Goal: Task Accomplishment & Management: Complete application form

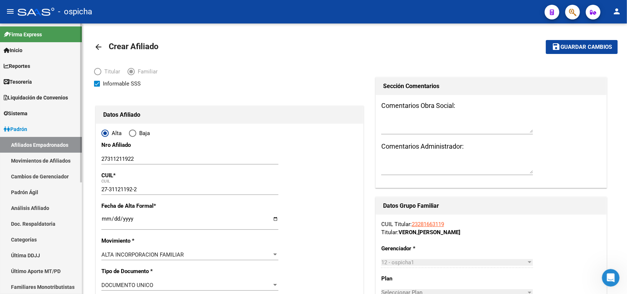
scroll to position [275, 0]
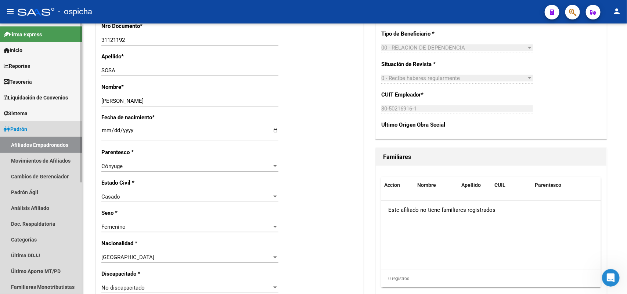
click at [41, 145] on link "Afiliados Empadronados" at bounding box center [41, 145] width 82 height 16
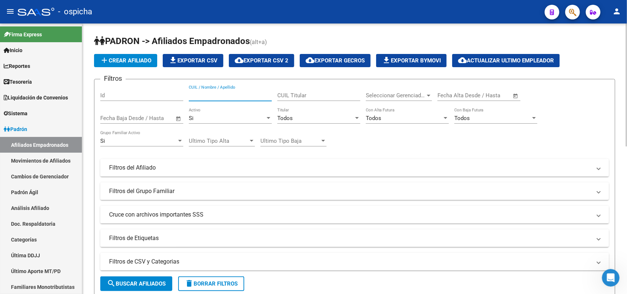
click at [211, 94] on input "CUIL / Nombre / Apellido" at bounding box center [230, 95] width 83 height 7
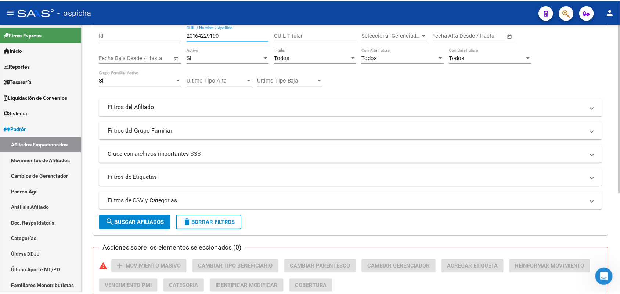
scroll to position [158, 0]
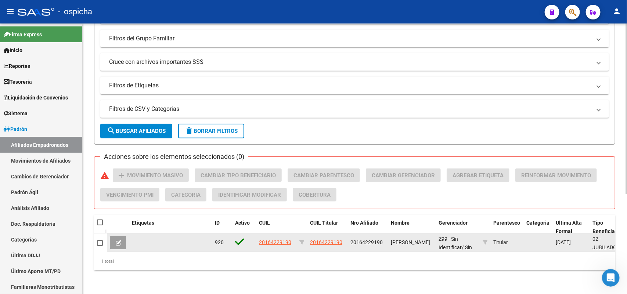
type input "20164229190"
click at [278, 239] on span "20164229190" at bounding box center [275, 242] width 32 height 6
type textarea "20164229190"
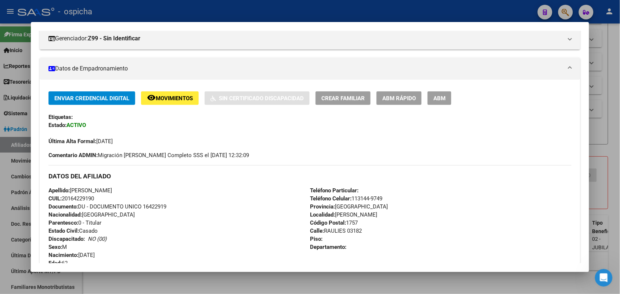
scroll to position [92, 0]
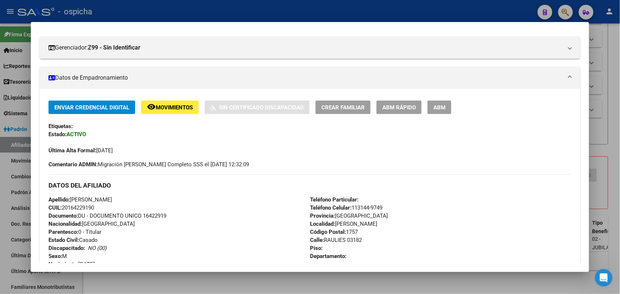
click at [439, 110] on span "ABM" at bounding box center [439, 107] width 12 height 7
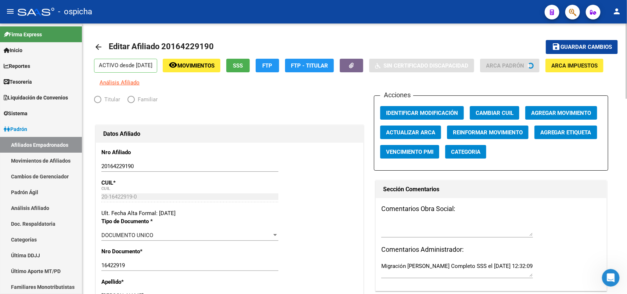
radio input "true"
type input "33-63761744-9"
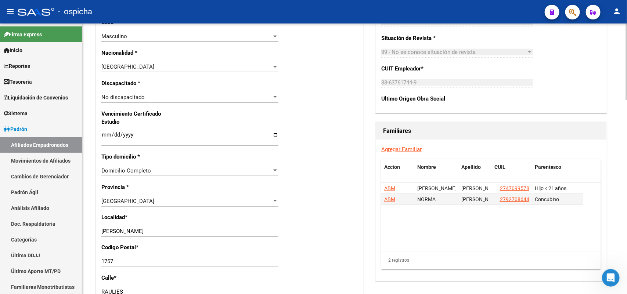
scroll to position [413, 0]
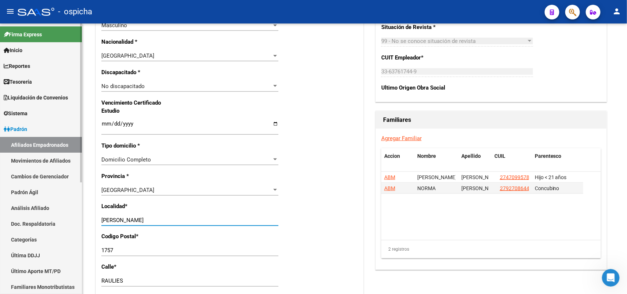
drag, startPoint x: 171, startPoint y: 219, endPoint x: 0, endPoint y: 218, distance: 170.7
click at [0, 218] on mat-sidenav-container "Firma Express Inicio Calendario SSS Instructivos Contacto OS Reportes Tablero d…" at bounding box center [313, 158] width 627 height 271
drag, startPoint x: 163, startPoint y: 221, endPoint x: 166, endPoint y: 221, distance: 3.7
click at [163, 221] on input "GREGORIO DE LAFERRER" at bounding box center [189, 220] width 177 height 7
click at [167, 223] on input "GREGORIO DE LAFERRER" at bounding box center [189, 220] width 177 height 7
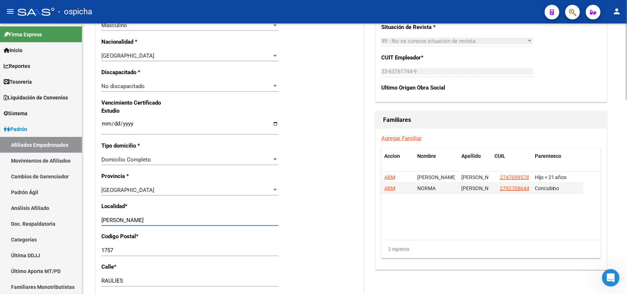
click at [138, 221] on input "GREGORIO DE LAFERRER" at bounding box center [189, 220] width 177 height 7
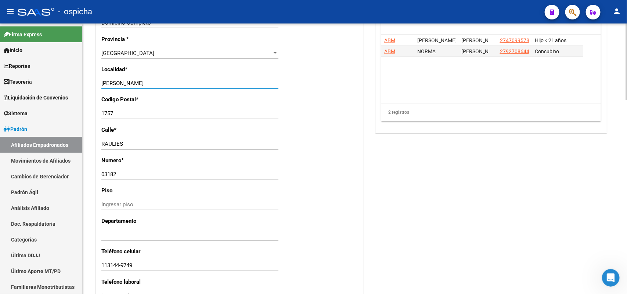
scroll to position [551, 0]
type input "[PERSON_NAME]"
drag, startPoint x: 169, startPoint y: 127, endPoint x: 162, endPoint y: 140, distance: 14.8
click at [167, 128] on p "Calle *" at bounding box center [139, 130] width 77 height 8
click at [162, 146] on input "RAULIES" at bounding box center [189, 143] width 177 height 7
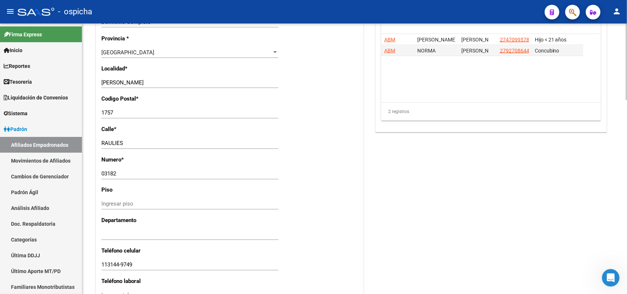
drag, startPoint x: 116, startPoint y: 144, endPoint x: 123, endPoint y: 144, distance: 7.7
click at [123, 144] on div "RAULIES Ingresar calle" at bounding box center [189, 143] width 177 height 11
drag, startPoint x: 139, startPoint y: 142, endPoint x: 122, endPoint y: 142, distance: 16.9
click at [122, 142] on input "RAULIES" at bounding box center [189, 143] width 177 height 7
type input "RAULIES"
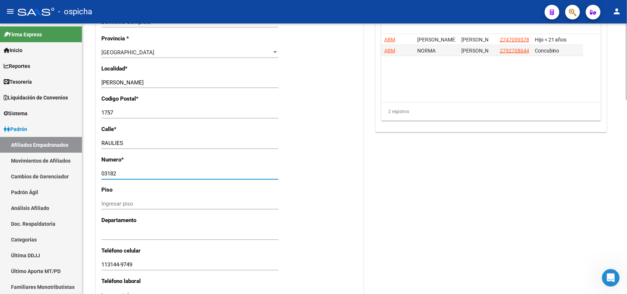
click at [133, 173] on input "03182" at bounding box center [189, 174] width 177 height 7
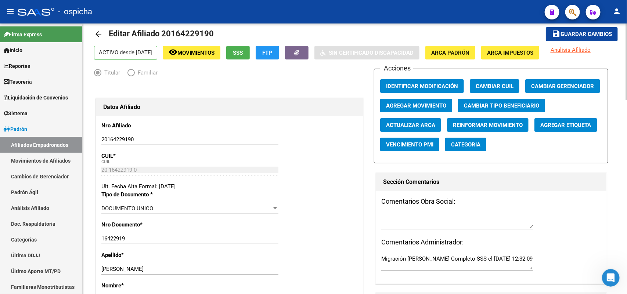
scroll to position [0, 0]
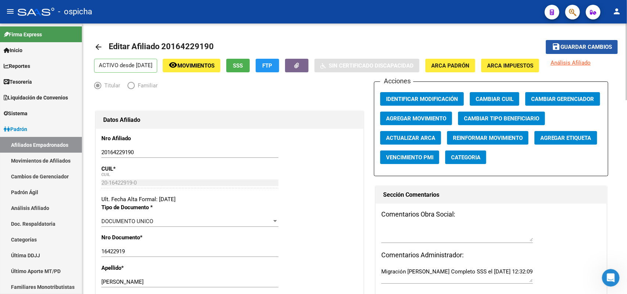
click at [570, 44] on span "Guardar cambios" at bounding box center [585, 47] width 51 height 7
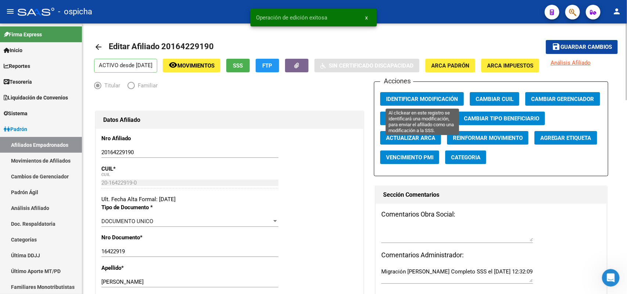
click at [403, 96] on span "Identificar Modificación" at bounding box center [422, 99] width 72 height 7
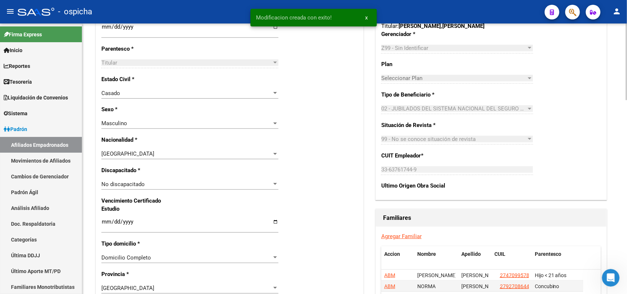
scroll to position [413, 0]
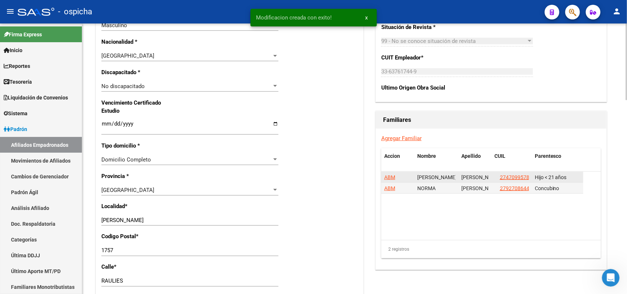
click at [389, 177] on span "ABM" at bounding box center [389, 177] width 11 height 6
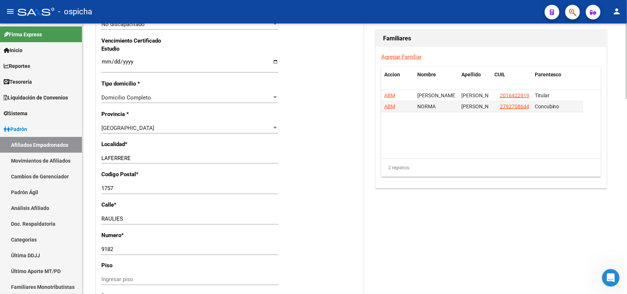
scroll to position [505, 0]
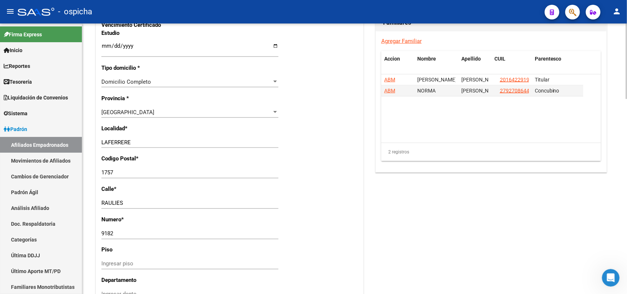
click at [102, 139] on input "LAFERRERE" at bounding box center [189, 142] width 177 height 7
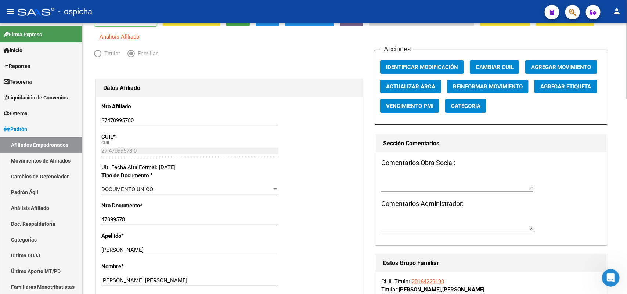
scroll to position [0, 0]
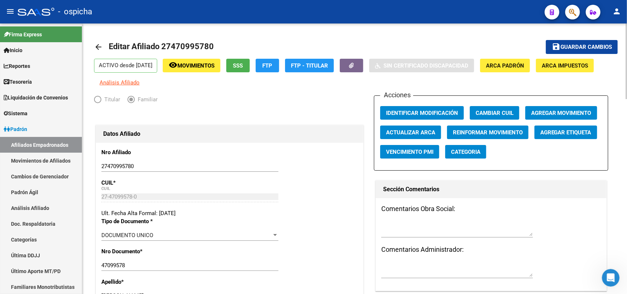
type input "[PERSON_NAME]"
click at [584, 47] on span "Guardar cambios" at bounding box center [585, 47] width 51 height 7
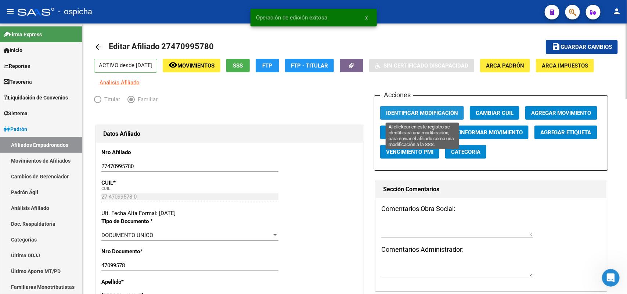
click at [418, 111] on span "Identificar Modificación" at bounding box center [422, 113] width 72 height 7
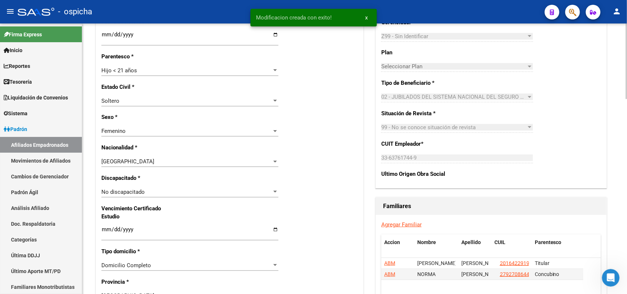
scroll to position [413, 0]
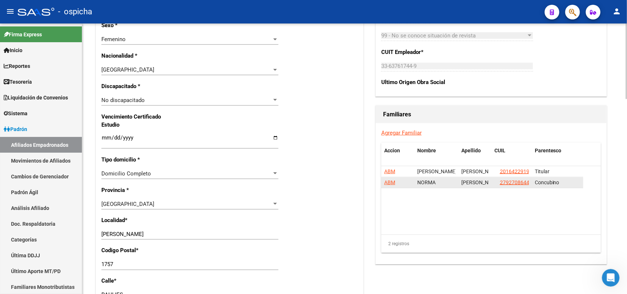
click at [386, 184] on span "ABM" at bounding box center [389, 183] width 11 height 6
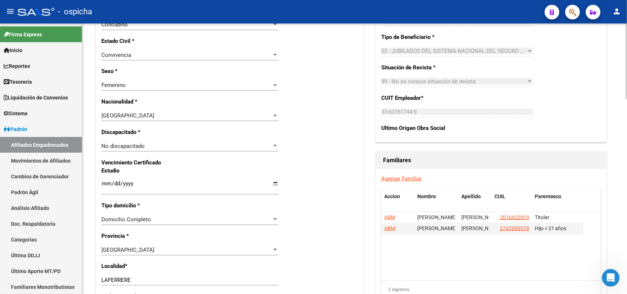
scroll to position [459, 0]
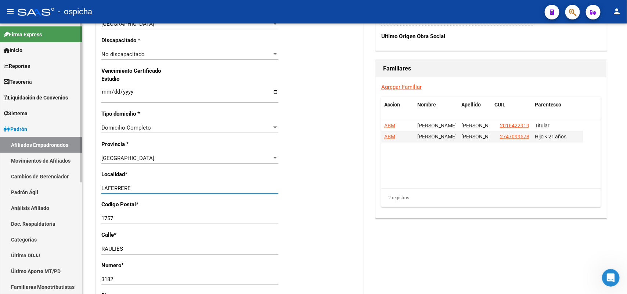
drag, startPoint x: 110, startPoint y: 188, endPoint x: 81, endPoint y: 190, distance: 29.1
click at [81, 190] on mat-sidenav-container "Firma Express Inicio Calendario SSS Instructivos Contacto OS Reportes Tablero d…" at bounding box center [313, 158] width 627 height 271
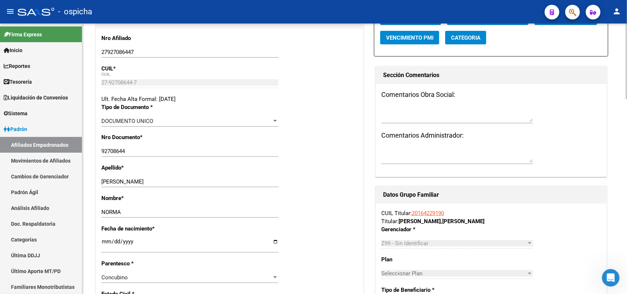
scroll to position [0, 0]
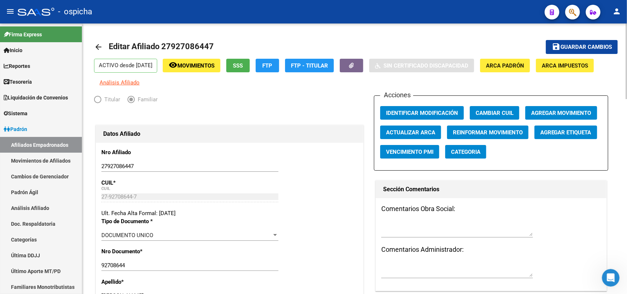
type input "[PERSON_NAME]"
click at [590, 40] on button "save Guardar cambios" at bounding box center [581, 47] width 72 height 14
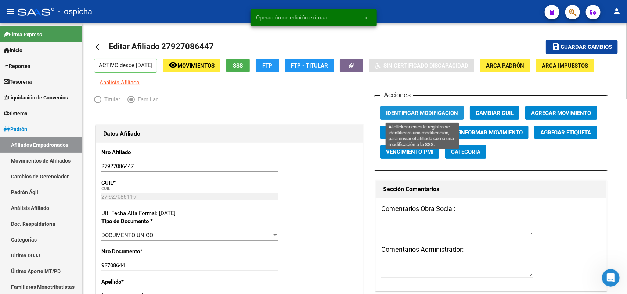
click at [402, 111] on span "Identificar Modificación" at bounding box center [422, 113] width 72 height 7
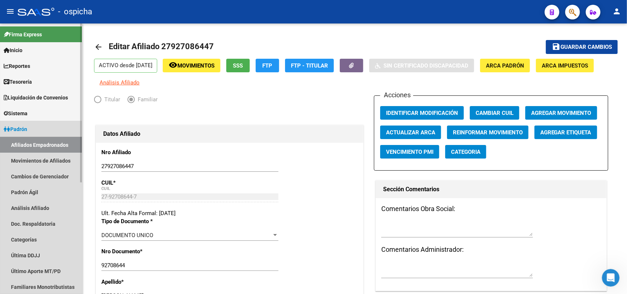
click at [52, 139] on link "Afiliados Empadronados" at bounding box center [41, 145] width 82 height 16
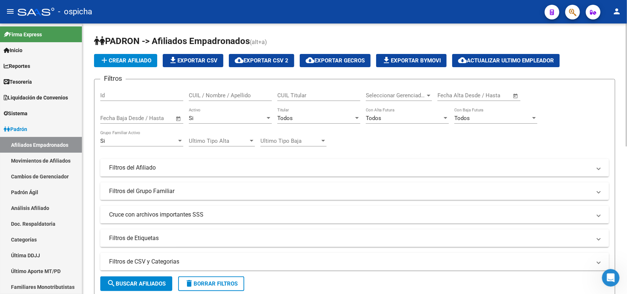
click at [204, 96] on input "CUIL / Nombre / Apellido" at bounding box center [230, 95] width 83 height 7
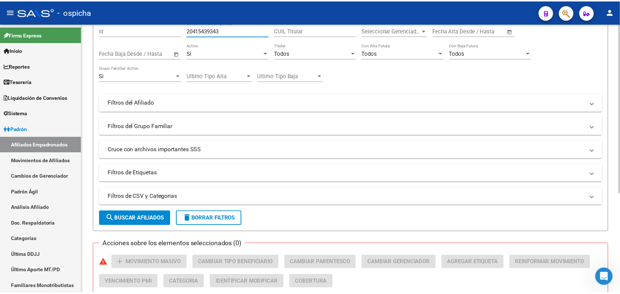
scroll to position [158, 0]
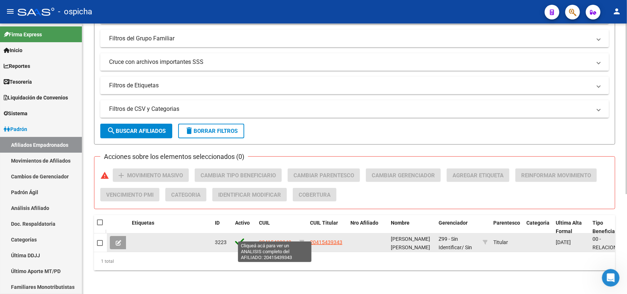
type input "20415439343"
click at [272, 239] on span "20415439343" at bounding box center [275, 242] width 32 height 6
type textarea "20415439343"
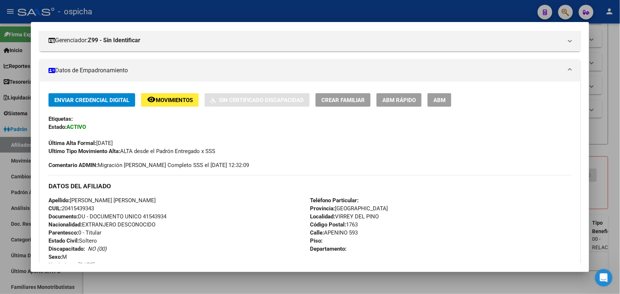
scroll to position [96, 0]
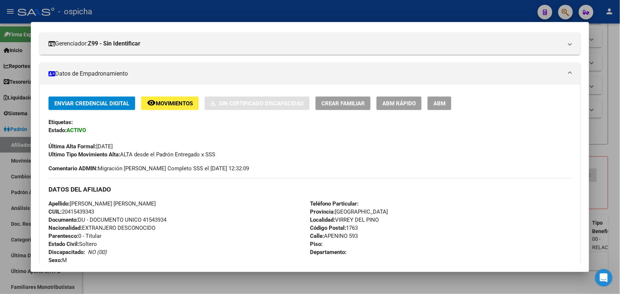
click at [443, 103] on button "ABM" at bounding box center [439, 104] width 24 height 14
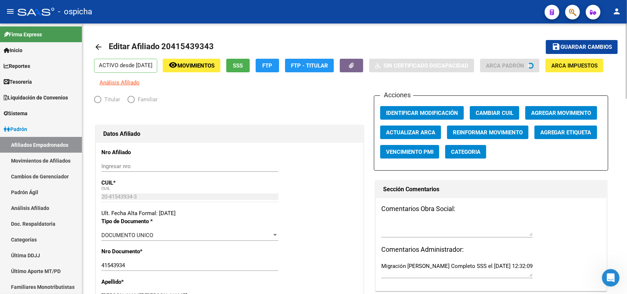
radio input "true"
type input "30-50184507-4"
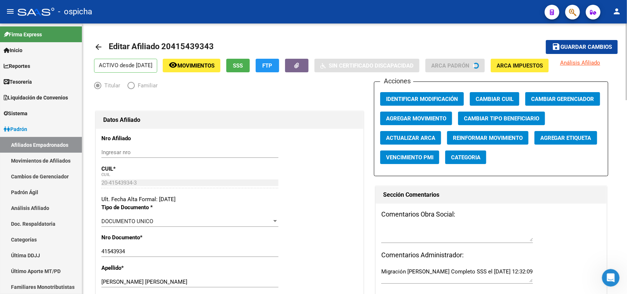
scroll to position [184, 0]
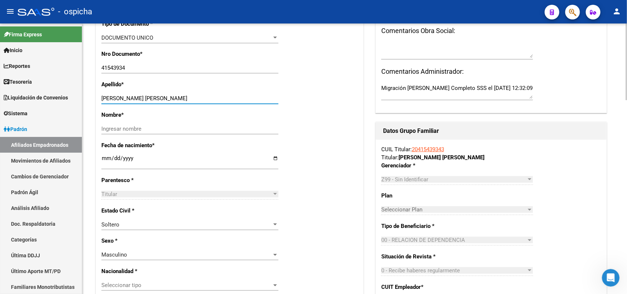
click at [125, 97] on input "SARAVIA ENZO ARIEL" at bounding box center [189, 98] width 177 height 7
drag, startPoint x: 125, startPoint y: 97, endPoint x: 120, endPoint y: 96, distance: 5.0
click at [120, 96] on input "SARAVIA ENZO ARIEL" at bounding box center [189, 98] width 177 height 7
drag, startPoint x: 125, startPoint y: 97, endPoint x: 173, endPoint y: 97, distance: 48.1
click at [173, 97] on input "SARAVIA ENZO ARIEL" at bounding box center [189, 98] width 177 height 7
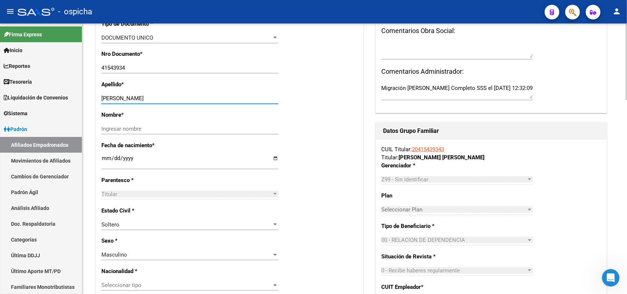
type input "[PERSON_NAME]"
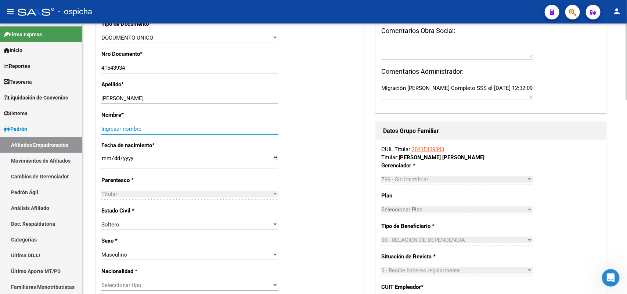
click at [134, 126] on input "Ingresar nombre" at bounding box center [189, 129] width 177 height 7
paste input "[PERSON_NAME]"
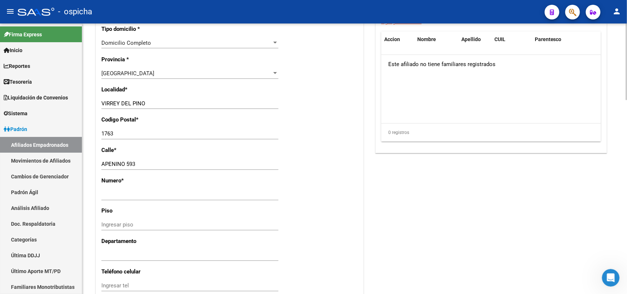
scroll to position [551, 0]
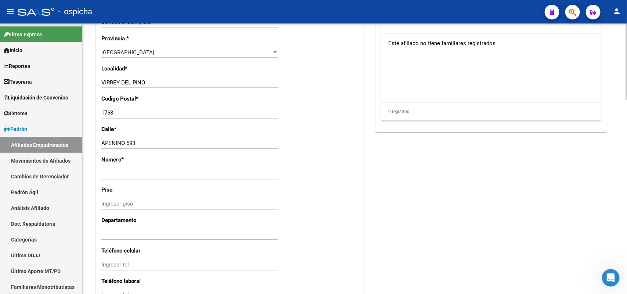
type input "[PERSON_NAME]"
click at [109, 174] on input "Ingresar nro" at bounding box center [189, 174] width 177 height 7
drag, startPoint x: 149, startPoint y: 177, endPoint x: 88, endPoint y: 178, distance: 60.6
click at [123, 174] on input "Ingresar nro" at bounding box center [189, 174] width 177 height 7
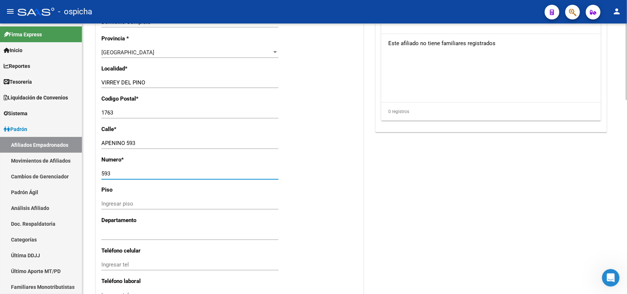
type input "593"
drag, startPoint x: 124, startPoint y: 144, endPoint x: 179, endPoint y: 144, distance: 54.7
click at [179, 144] on input "APENINO 593" at bounding box center [189, 143] width 177 height 7
type input "APENINO"
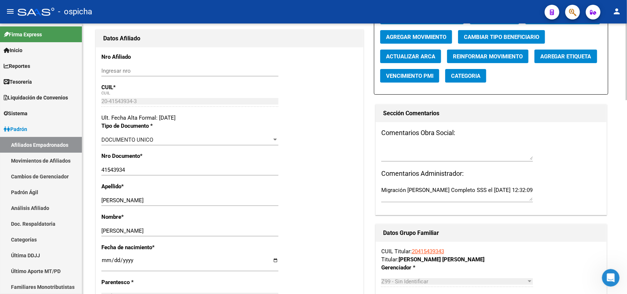
scroll to position [0, 0]
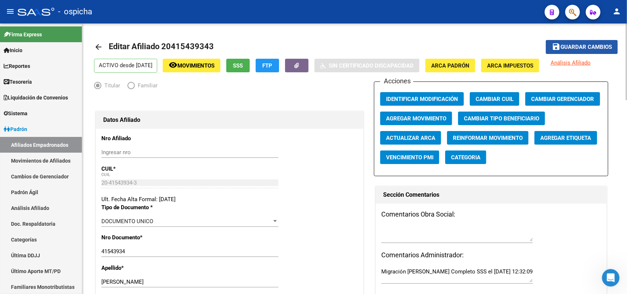
click at [584, 43] on button "save Guardar cambios" at bounding box center [581, 47] width 72 height 14
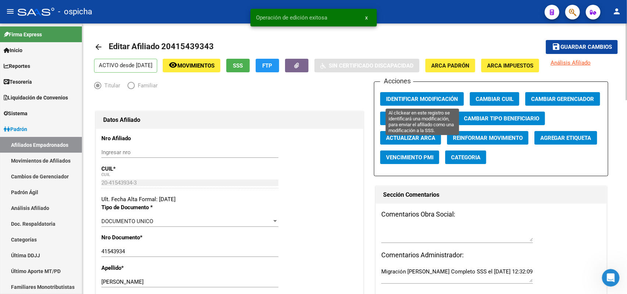
click at [421, 96] on span "Identificar Modificación" at bounding box center [422, 99] width 72 height 7
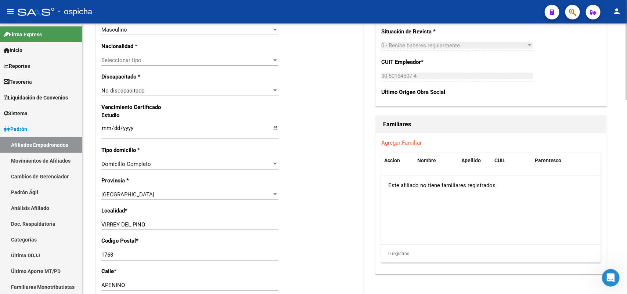
scroll to position [459, 0]
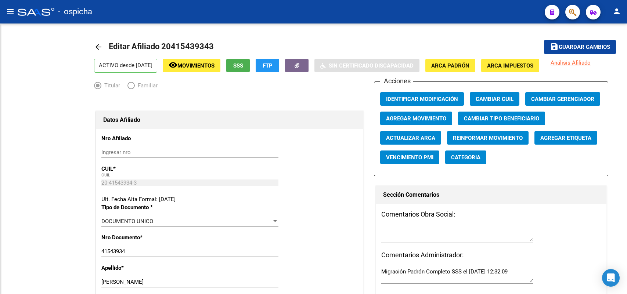
radio input "true"
type input "30-50184507-4"
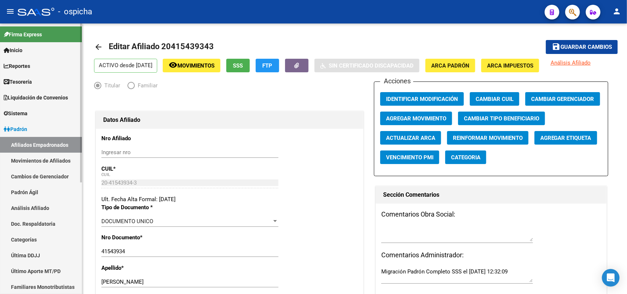
click at [43, 145] on link "Afiliados Empadronados" at bounding box center [41, 145] width 82 height 16
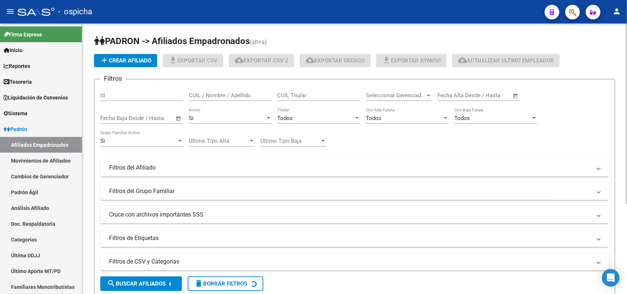
click at [219, 94] on input "CUIL / Nombre / Apellido" at bounding box center [230, 95] width 83 height 7
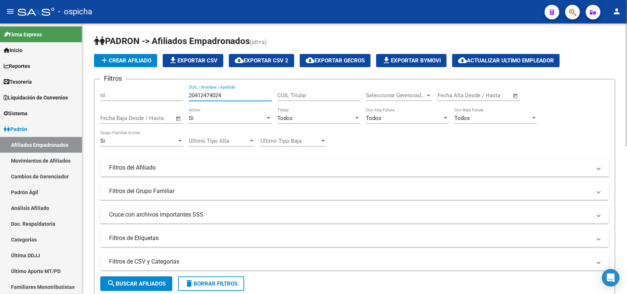
type input "20412474024"
click at [139, 286] on button "search Buscar Afiliados" at bounding box center [136, 283] width 72 height 15
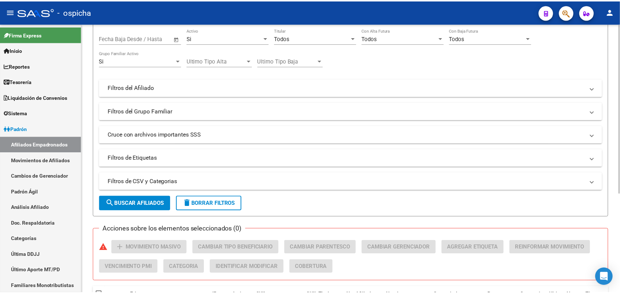
scroll to position [158, 0]
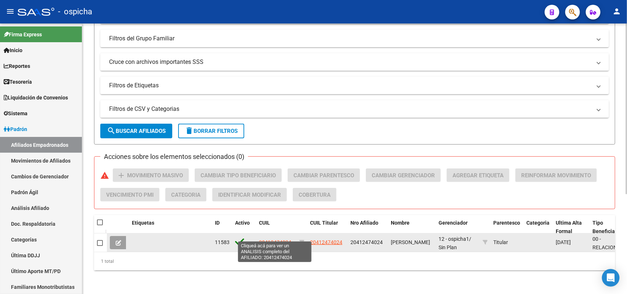
click at [276, 239] on span "20412474024" at bounding box center [275, 242] width 32 height 6
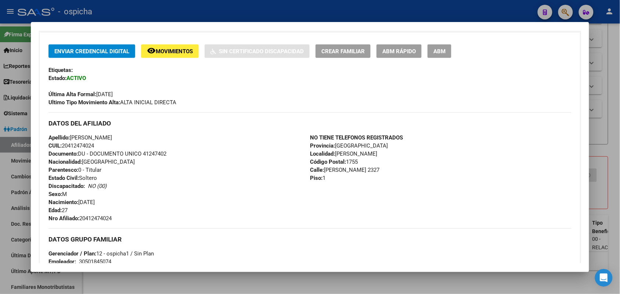
scroll to position [138, 0]
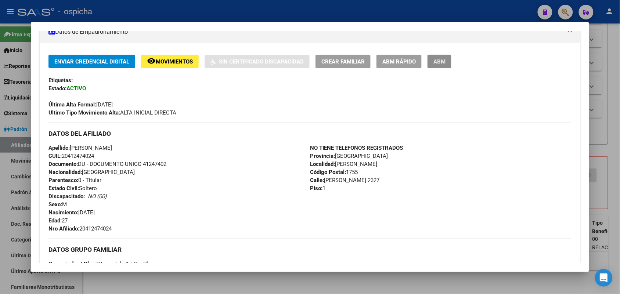
click at [433, 63] on span "ABM" at bounding box center [439, 61] width 12 height 7
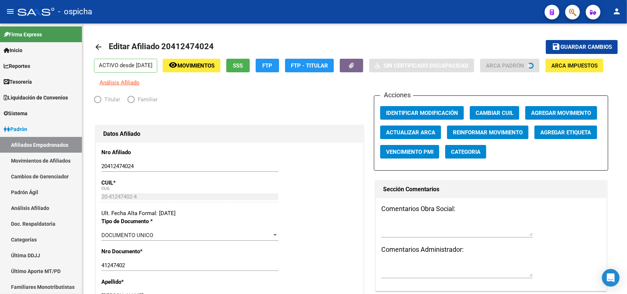
radio input "true"
type input "30-50184507-4"
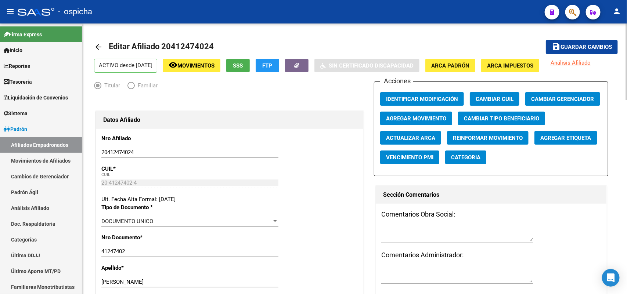
click at [581, 47] on span "Guardar cambios" at bounding box center [585, 47] width 51 height 7
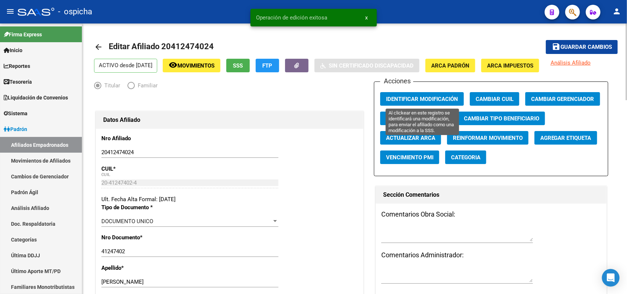
click at [395, 97] on span "Identificar Modificación" at bounding box center [422, 99] width 72 height 7
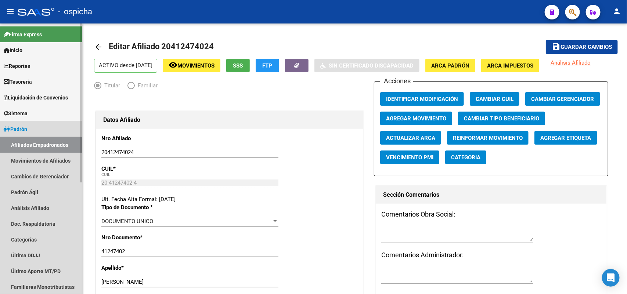
click at [39, 147] on link "Afiliados Empadronados" at bounding box center [41, 145] width 82 height 16
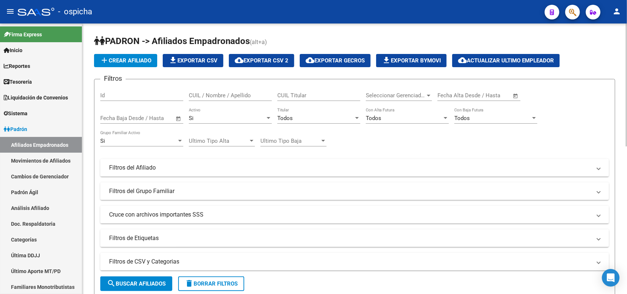
click at [210, 97] on input "CUIL / Nombre / Apellido" at bounding box center [230, 95] width 83 height 7
click at [209, 92] on input "2745904603" at bounding box center [230, 95] width 83 height 7
paste input "3"
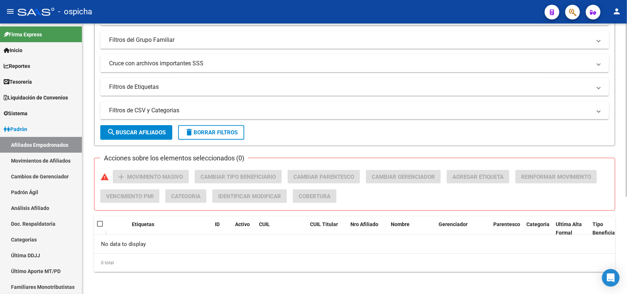
type input "27459043603"
click at [119, 131] on span "search Buscar Afiliados" at bounding box center [136, 132] width 59 height 7
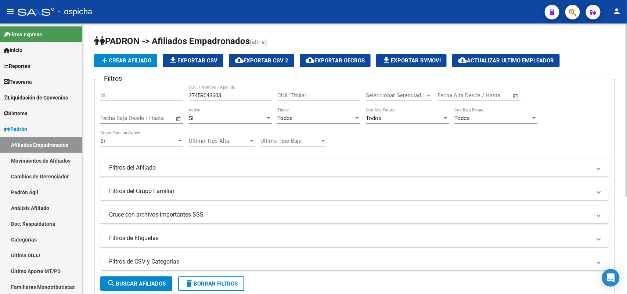
click at [116, 58] on span "add Crear Afiliado" at bounding box center [125, 60] width 51 height 7
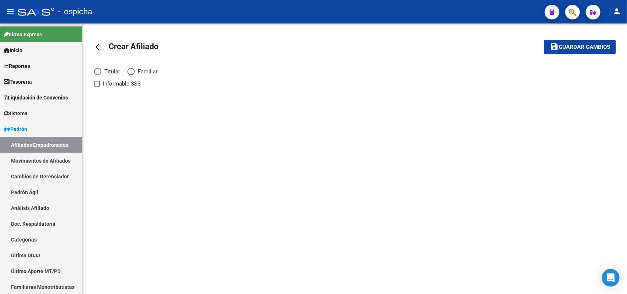
click at [98, 75] on mat-radio-button "Titular" at bounding box center [110, 74] width 33 height 12
click at [101, 73] on label "Titular" at bounding box center [110, 72] width 33 height 8
click at [101, 73] on input "Titular" at bounding box center [97, 71] width 7 height 7
radio input "true"
checkbox input "true"
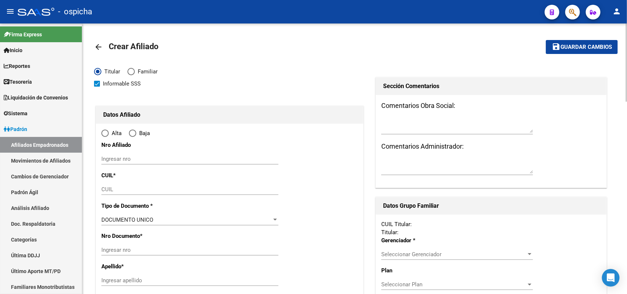
radio input "true"
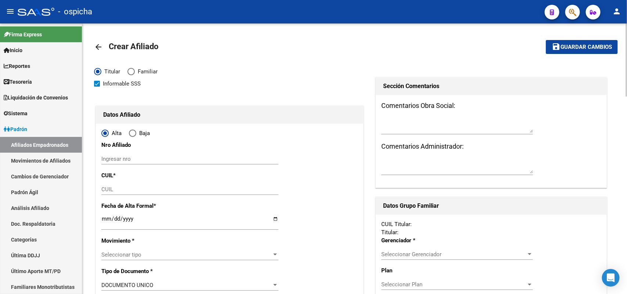
click at [143, 157] on input "Ingresar nro" at bounding box center [189, 159] width 177 height 7
paste input "27459043603"
type input "27459043603"
click at [123, 192] on input "CUIL" at bounding box center [189, 189] width 177 height 7
paste input "27-45904360-3"
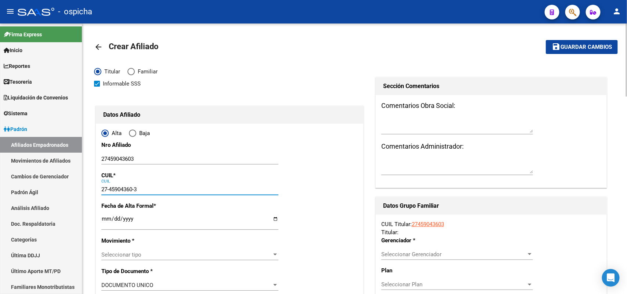
type input "27-45904360-3"
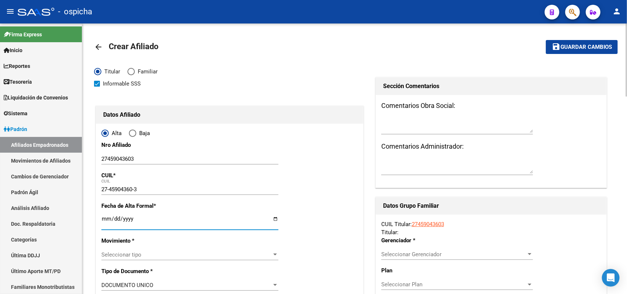
click at [105, 216] on input "Ingresar fecha" at bounding box center [189, 222] width 177 height 12
type input "45904360"
type input "[PERSON_NAME]"
type input "[DATE]"
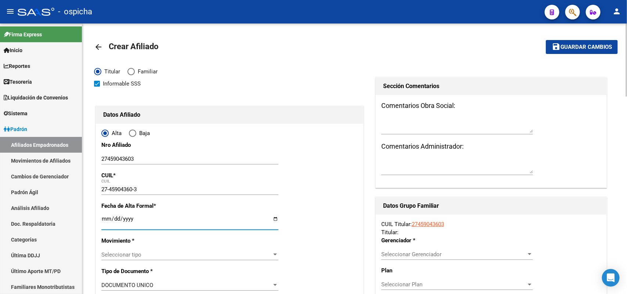
type input "VILLA BALLESTER"
type input "1653"
type input "AV COLON Y [DATE][PERSON_NAME]"
type input "5000"
type input "0"
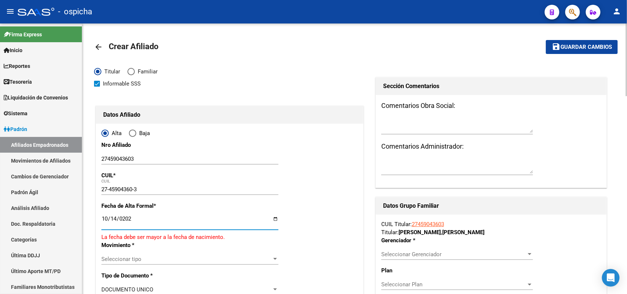
type input "[DATE]"
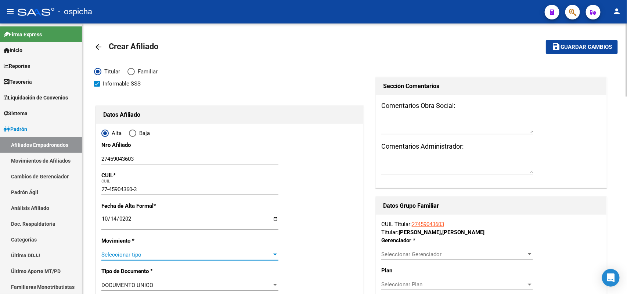
click at [150, 256] on span "Seleccionar tipo" at bounding box center [186, 254] width 170 height 7
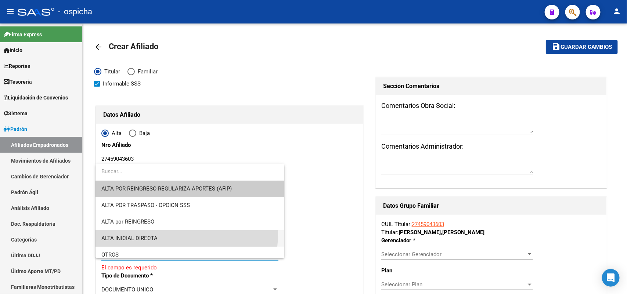
click at [153, 234] on span "ALTA INICIAL DIRECTA" at bounding box center [189, 238] width 177 height 17
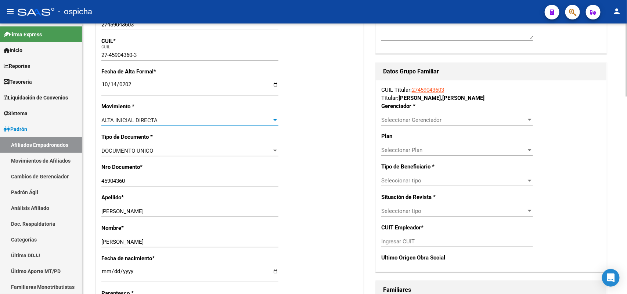
scroll to position [229, 0]
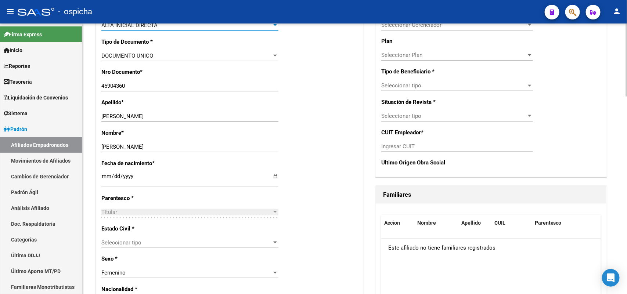
click at [133, 238] on div "Seleccionar tipo Seleccionar tipo" at bounding box center [189, 242] width 177 height 11
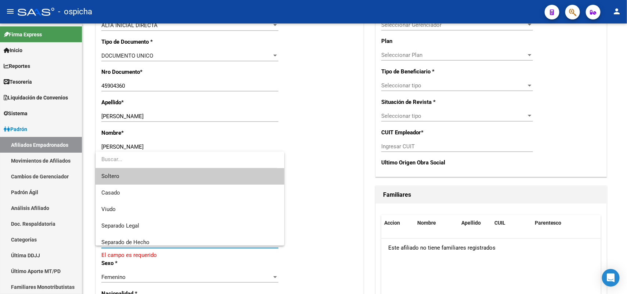
click at [129, 179] on span "Soltero" at bounding box center [189, 176] width 177 height 17
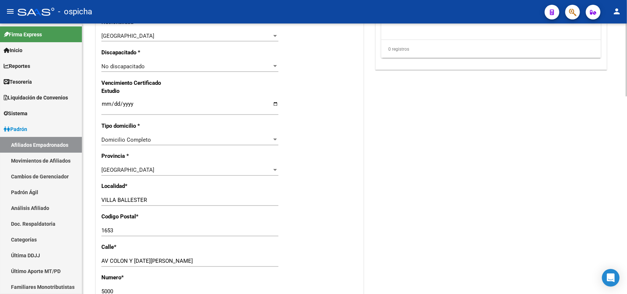
scroll to position [505, 0]
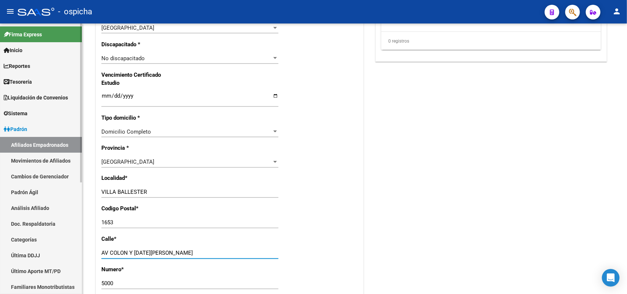
drag, startPoint x: 170, startPoint y: 252, endPoint x: 0, endPoint y: 255, distance: 170.0
click at [0, 252] on mat-sidenav-container "Firma Express Inicio Calendario SSS Instructivos Contacto OS Reportes Tablero d…" at bounding box center [313, 158] width 627 height 271
type input "r"
type input "RECONQUISTA"
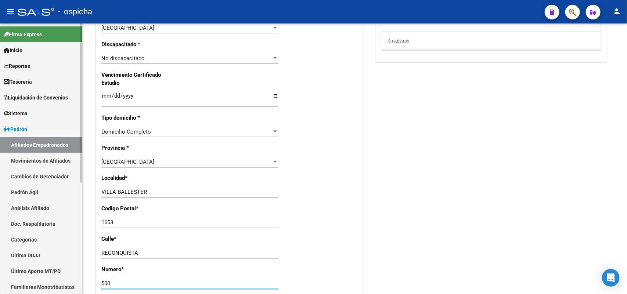
type input "5000"
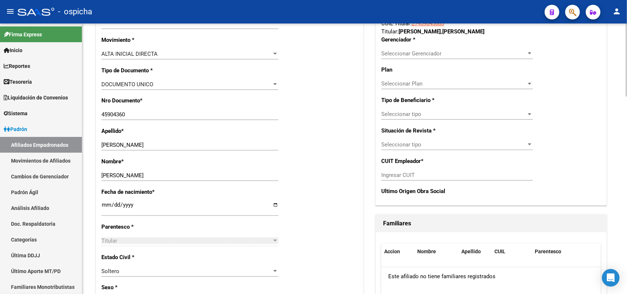
scroll to position [109, 0]
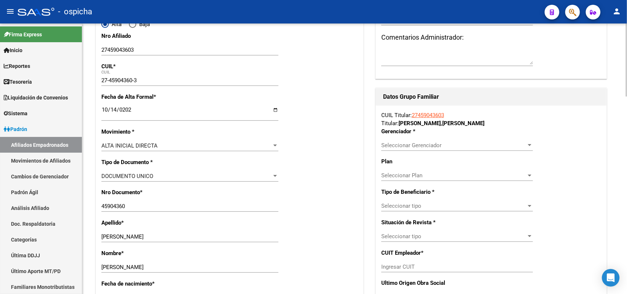
click at [457, 144] on span "Seleccionar Gerenciador" at bounding box center [453, 145] width 145 height 7
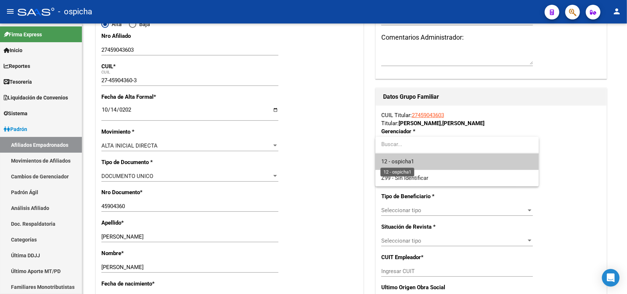
click at [409, 159] on span "12 - ospicha1" at bounding box center [397, 161] width 33 height 7
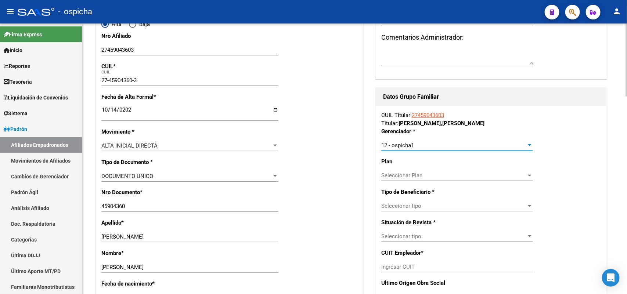
click at [403, 173] on span "Seleccionar Plan" at bounding box center [453, 175] width 145 height 7
drag, startPoint x: 333, startPoint y: 183, endPoint x: 338, endPoint y: 182, distance: 5.6
click at [334, 183] on div at bounding box center [313, 147] width 627 height 294
click at [402, 206] on span "Seleccionar tipo" at bounding box center [453, 206] width 145 height 7
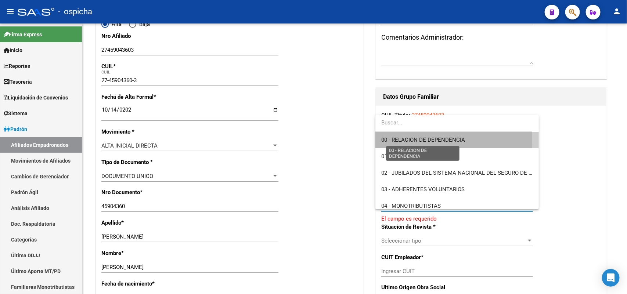
click at [418, 139] on span "00 - RELACION DE DEPENDENCIA" at bounding box center [423, 140] width 84 height 7
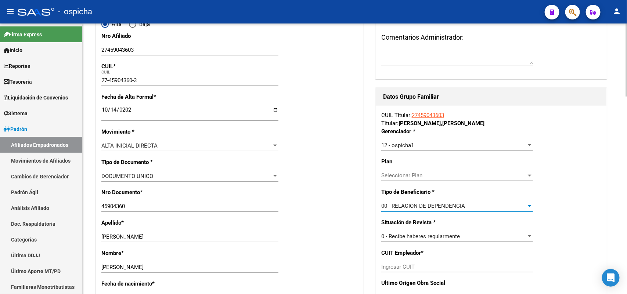
type input "30-65343007-4"
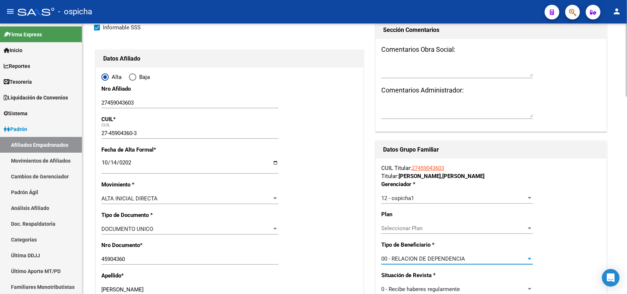
scroll to position [0, 0]
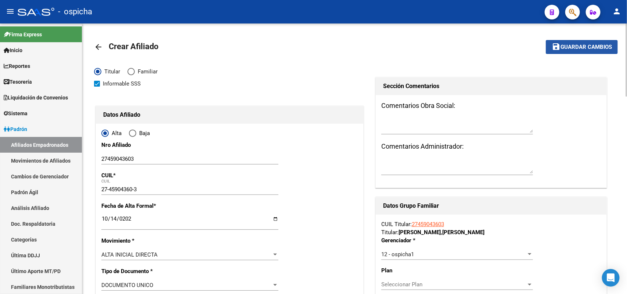
click at [579, 52] on button "save Guardar cambios" at bounding box center [581, 47] width 72 height 14
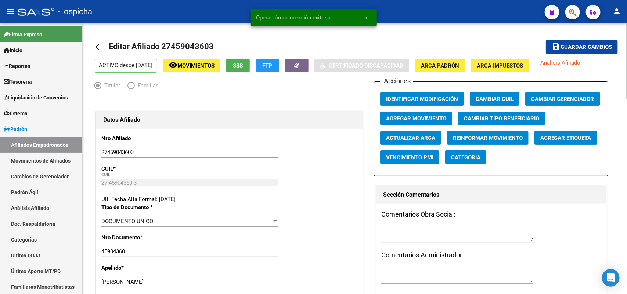
radio input "true"
type input "30-65343007-4"
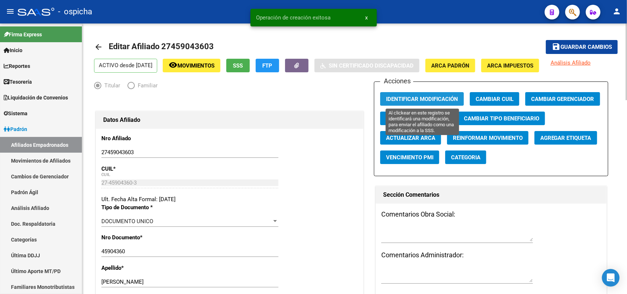
click at [429, 99] on span "Identificar Modificación" at bounding box center [422, 99] width 72 height 7
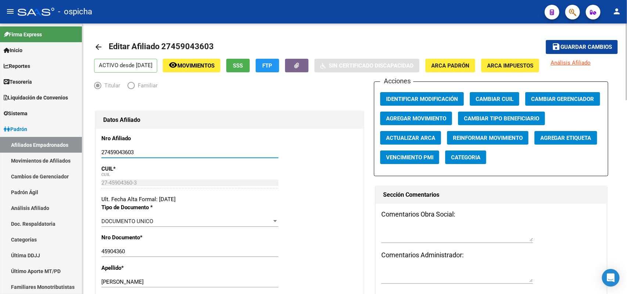
click at [127, 153] on input "27459043603" at bounding box center [189, 152] width 177 height 7
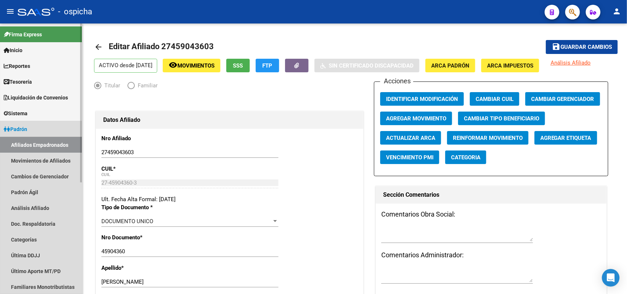
click at [44, 144] on link "Afiliados Empadronados" at bounding box center [41, 145] width 82 height 16
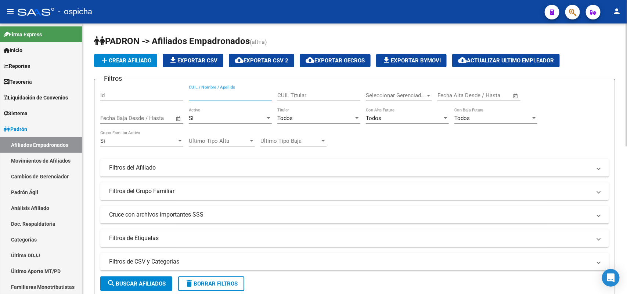
click at [201, 98] on div "CUIL / Nombre / Apellido" at bounding box center [230, 93] width 83 height 16
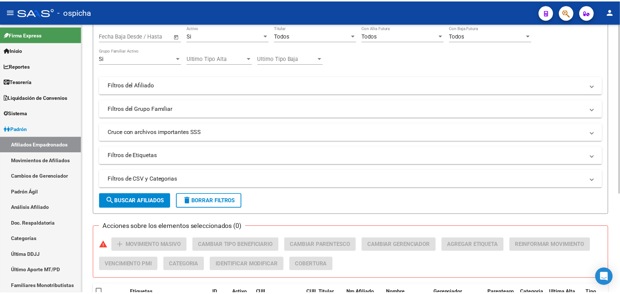
scroll to position [158, 0]
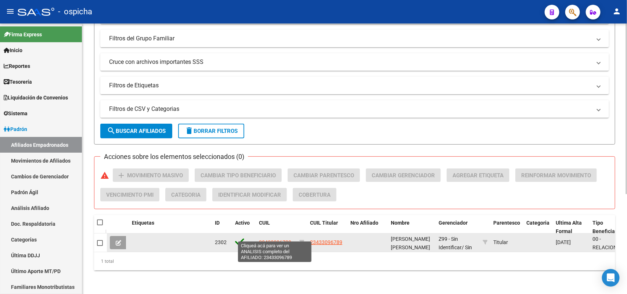
type input "23433096789"
click at [270, 239] on span "23433096789" at bounding box center [275, 242] width 32 height 6
type textarea "23433096789"
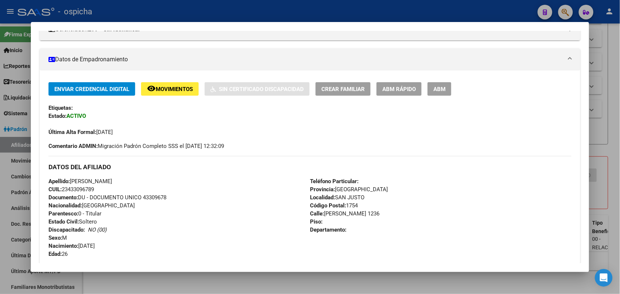
scroll to position [92, 0]
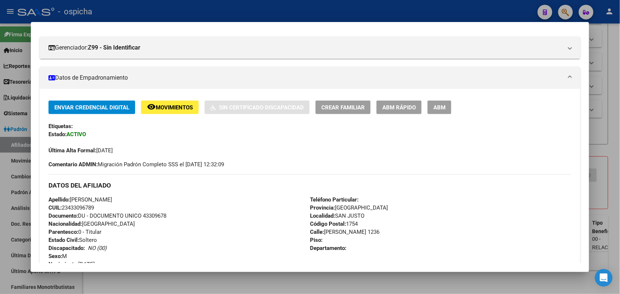
click at [441, 108] on span "ABM" at bounding box center [439, 107] width 12 height 7
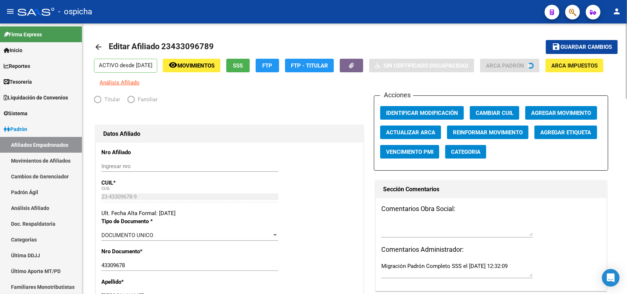
radio input "true"
type input "30-65343007-4"
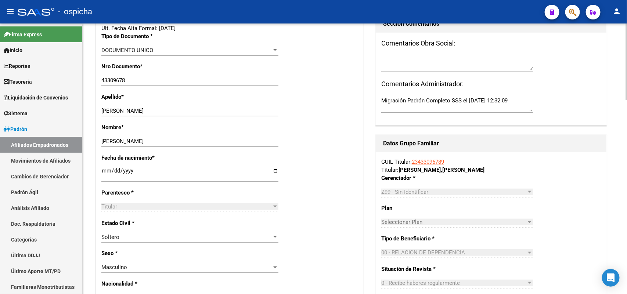
scroll to position [226, 0]
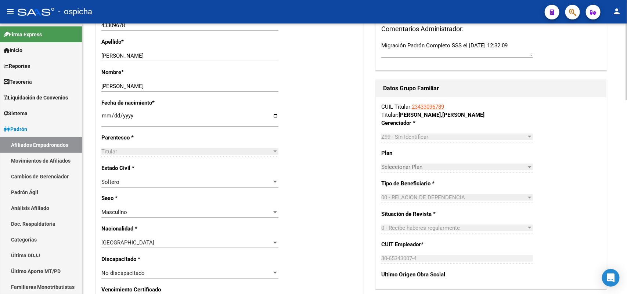
click at [124, 180] on div "Soltero" at bounding box center [186, 182] width 170 height 7
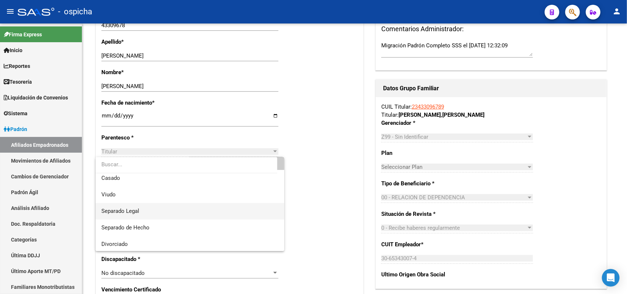
scroll to position [38, 0]
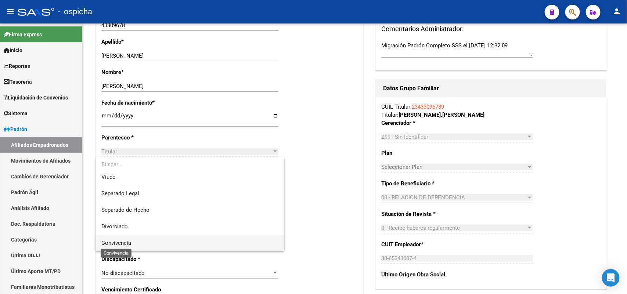
click at [123, 243] on span "Convivencia" at bounding box center [116, 243] width 30 height 7
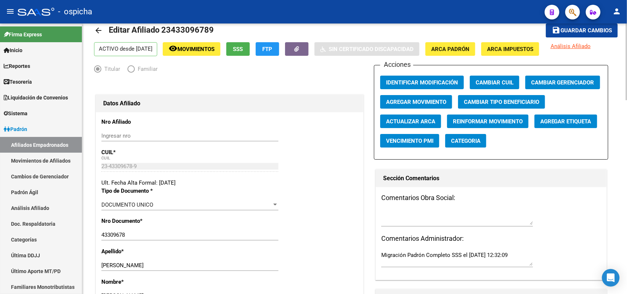
scroll to position [0, 0]
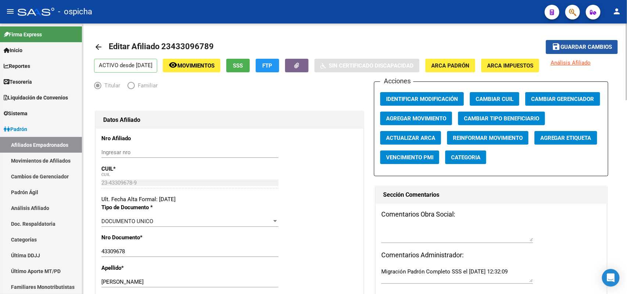
click at [580, 47] on span "Guardar cambios" at bounding box center [585, 47] width 51 height 7
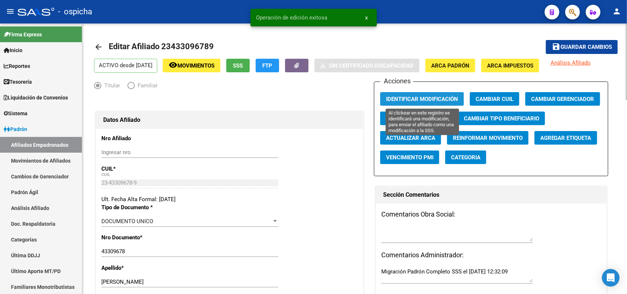
click at [400, 100] on span "Identificar Modificación" at bounding box center [422, 99] width 72 height 7
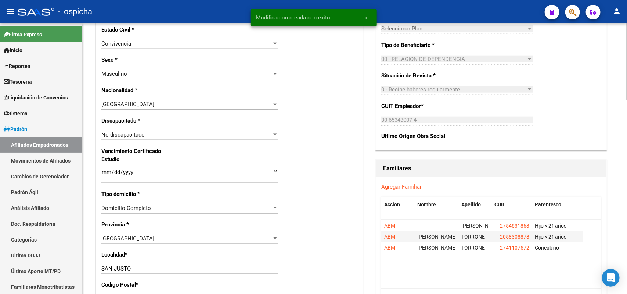
scroll to position [413, 0]
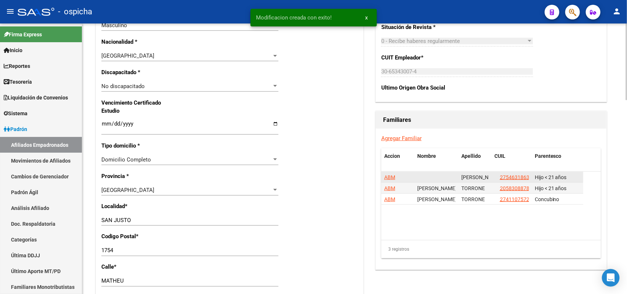
click at [388, 177] on span "ABM" at bounding box center [389, 177] width 11 height 6
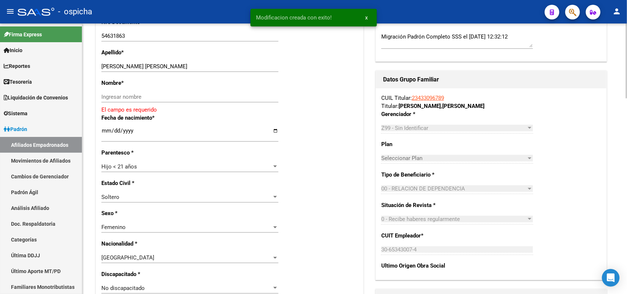
scroll to position [224, 0]
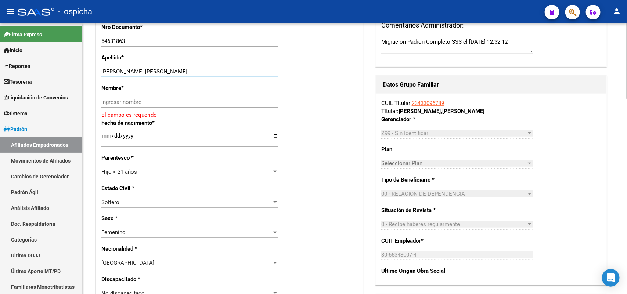
drag, startPoint x: 197, startPoint y: 70, endPoint x: 161, endPoint y: 72, distance: 36.0
click at [161, 72] on input "[PERSON_NAME] [PERSON_NAME]" at bounding box center [189, 71] width 177 height 7
type input "[PERSON_NAME]"
click at [134, 103] on input "Ingresar nombre" at bounding box center [189, 102] width 177 height 7
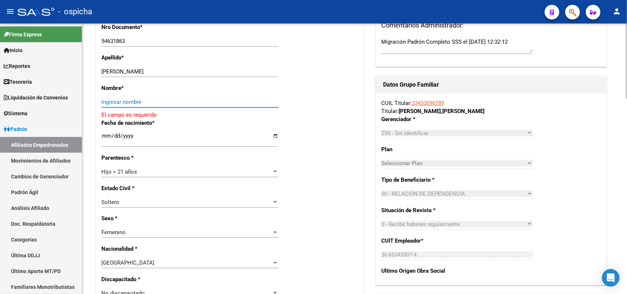
paste input "[PERSON_NAME]"
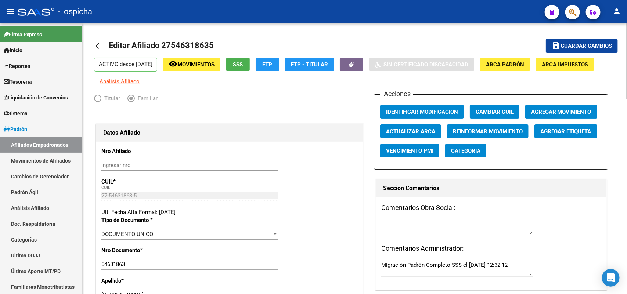
scroll to position [0, 0]
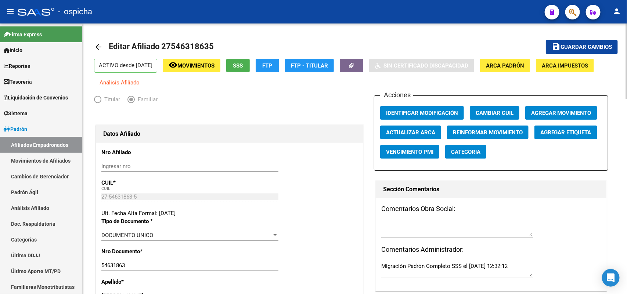
type input "[PERSON_NAME]"
click at [591, 44] on span "Guardar cambios" at bounding box center [585, 47] width 51 height 7
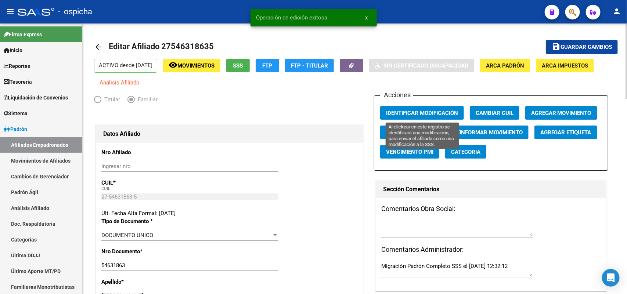
click at [427, 112] on span "Identificar Modificación" at bounding box center [422, 113] width 72 height 7
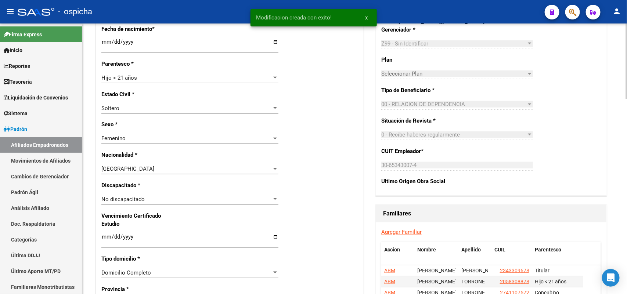
scroll to position [413, 0]
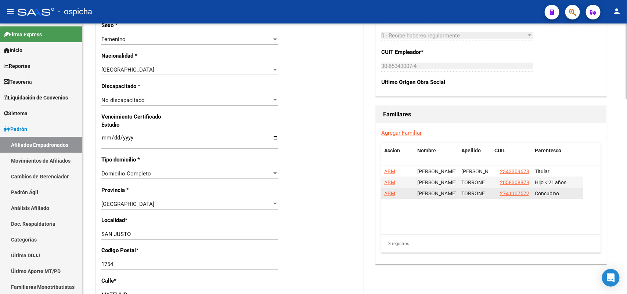
click at [387, 195] on span "ABM" at bounding box center [389, 194] width 11 height 6
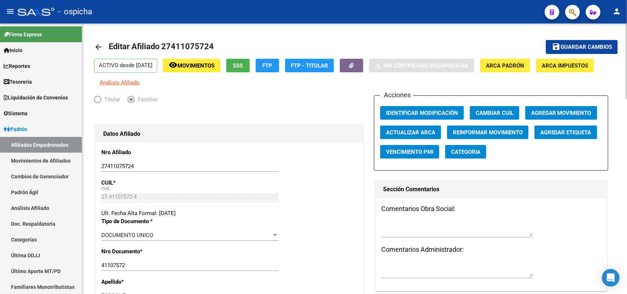
click at [581, 46] on span "Guardar cambios" at bounding box center [585, 47] width 51 height 7
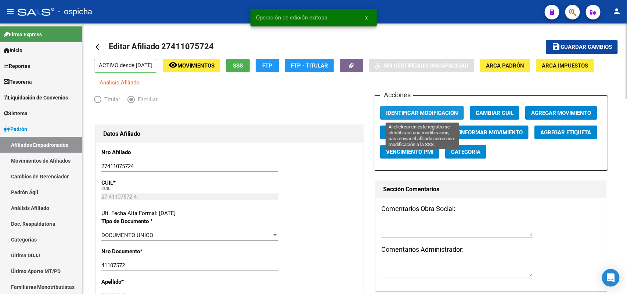
click at [415, 111] on span "Identificar Modificación" at bounding box center [422, 113] width 72 height 7
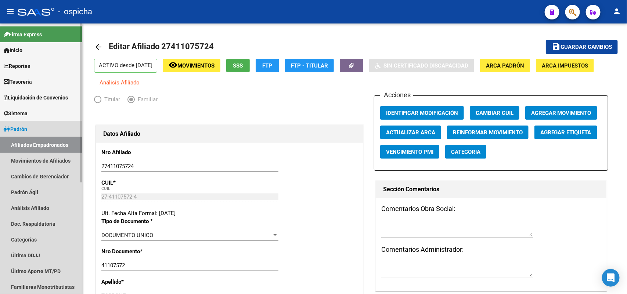
click at [26, 146] on link "Afiliados Empadronados" at bounding box center [41, 145] width 82 height 16
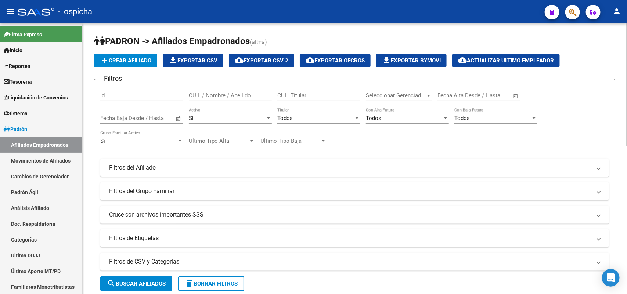
click at [214, 102] on div "CUIL / Nombre / Apellido" at bounding box center [230, 96] width 83 height 23
click at [212, 94] on input "CUIL / Nombre / Apellido" at bounding box center [230, 95] width 83 height 7
paste input "20381426433"
type input "20381426433"
click at [123, 55] on button "add Crear Afiliado" at bounding box center [125, 60] width 63 height 13
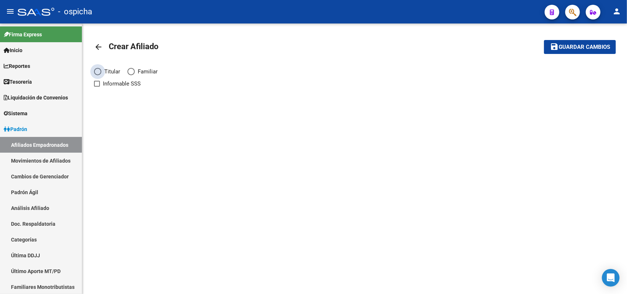
drag, startPoint x: 101, startPoint y: 70, endPoint x: 161, endPoint y: 80, distance: 60.2
click at [102, 70] on span "Titular" at bounding box center [110, 72] width 19 height 8
click at [101, 70] on input "Titular" at bounding box center [97, 71] width 7 height 7
radio input "true"
checkbox input "true"
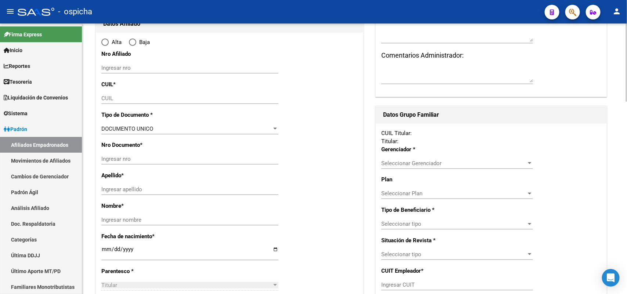
scroll to position [92, 0]
radio input "true"
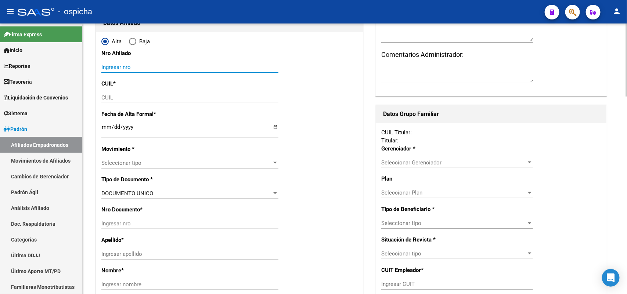
click at [123, 64] on input "Ingresar nro" at bounding box center [189, 67] width 177 height 7
paste input "20381426433"
type input "20381426433"
click at [126, 102] on div "CUIL" at bounding box center [189, 97] width 177 height 11
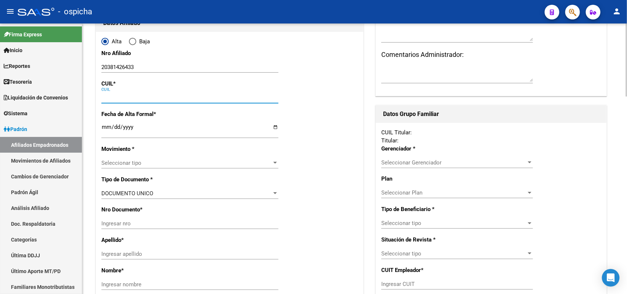
paste input "20-38142643-3"
type input "20-38142643-3"
type input "38142643"
type input "GUTIERREZ"
type input "[PERSON_NAME]"
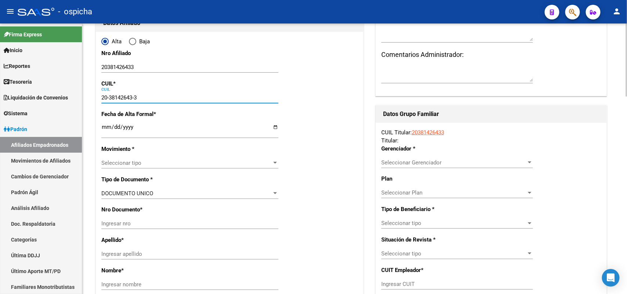
type input "[DATE]"
type input "VIRREY DEL PINO"
type input "1763"
type input "[PERSON_NAME]"
type input "4348"
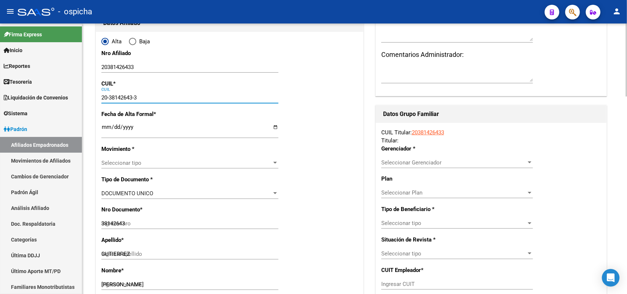
click at [103, 127] on input "Ingresar fecha" at bounding box center [189, 130] width 177 height 12
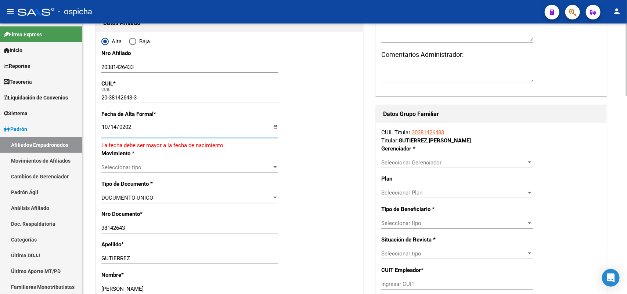
type input "[DATE]"
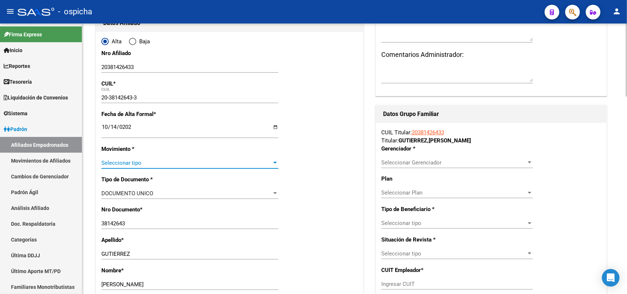
click at [121, 163] on span "Seleccionar tipo" at bounding box center [186, 163] width 170 height 7
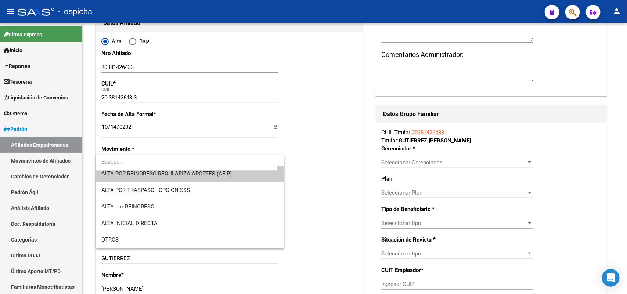
scroll to position [0, 0]
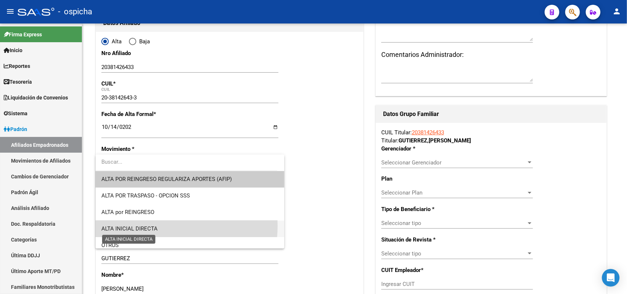
click at [155, 226] on span "ALTA INICIAL DIRECTA" at bounding box center [129, 228] width 56 height 7
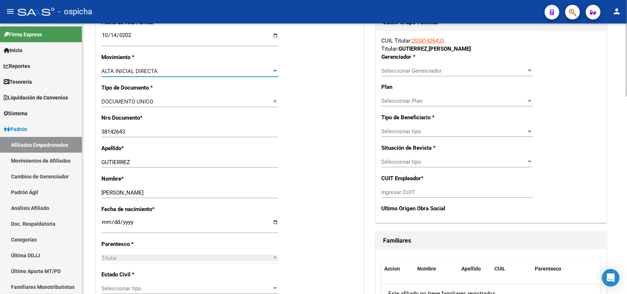
scroll to position [275, 0]
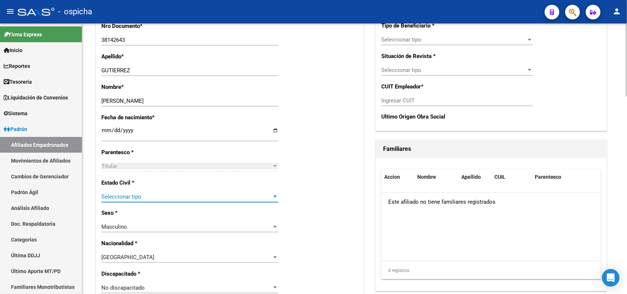
click at [158, 198] on span "Seleccionar tipo" at bounding box center [186, 196] width 170 height 7
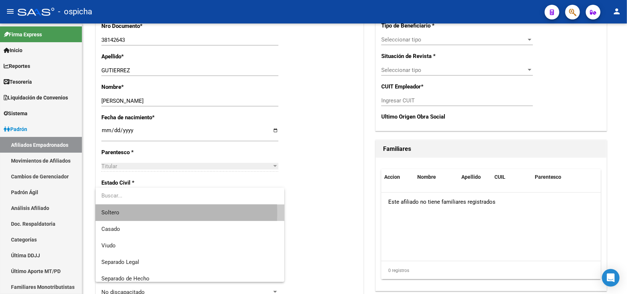
click at [130, 213] on span "Soltero" at bounding box center [189, 212] width 177 height 17
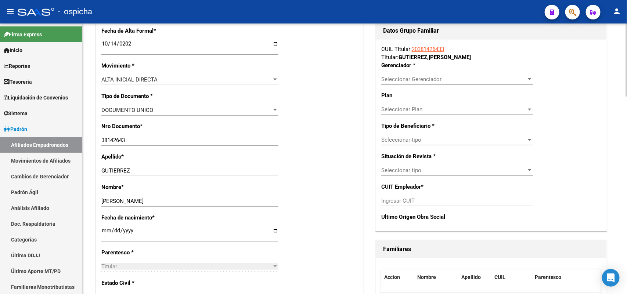
scroll to position [92, 0]
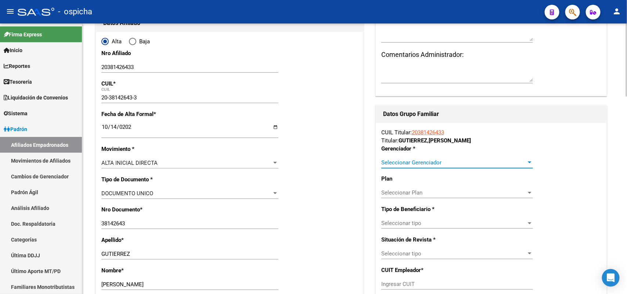
click at [419, 160] on span "Seleccionar Gerenciador" at bounding box center [453, 162] width 145 height 7
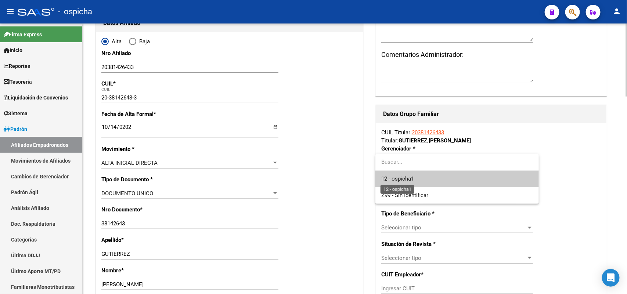
click at [405, 177] on span "12 - ospicha1" at bounding box center [397, 178] width 33 height 7
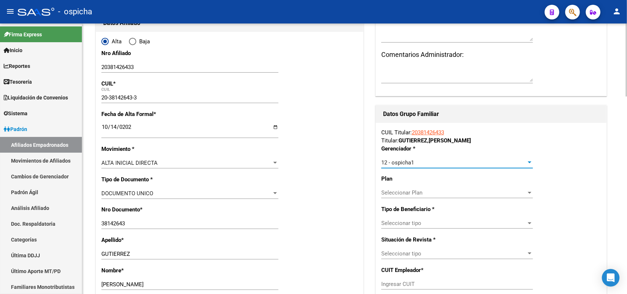
click at [410, 225] on span "Seleccionar tipo" at bounding box center [453, 223] width 145 height 7
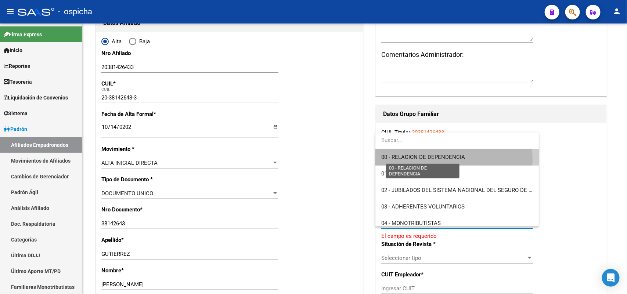
drag, startPoint x: 413, startPoint y: 160, endPoint x: 436, endPoint y: 173, distance: 26.1
click at [413, 161] on span "00 - RELACION DE DEPENDENCIA" at bounding box center [457, 157] width 152 height 17
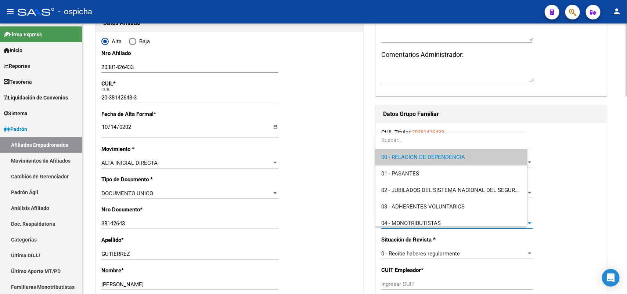
type input "30-50216916-1"
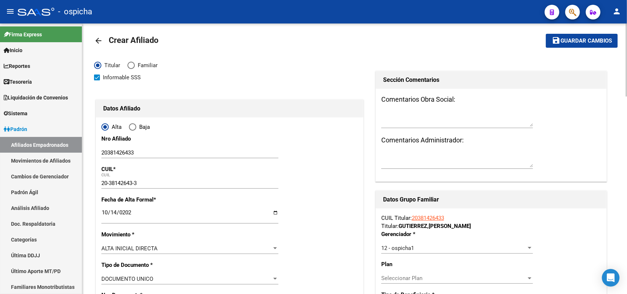
scroll to position [0, 0]
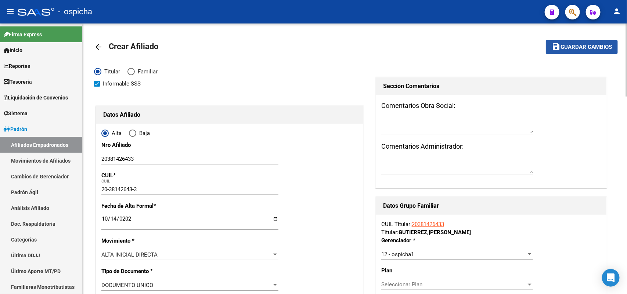
click at [594, 44] on span "Guardar cambios" at bounding box center [585, 47] width 51 height 7
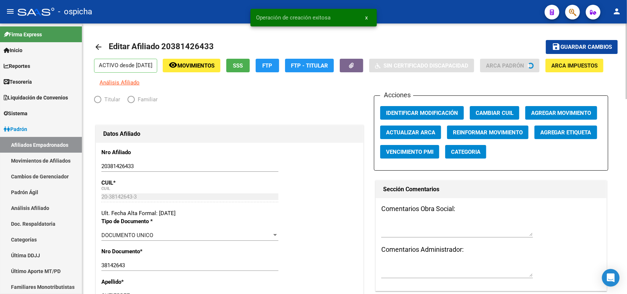
radio input "true"
type input "30-50216916-1"
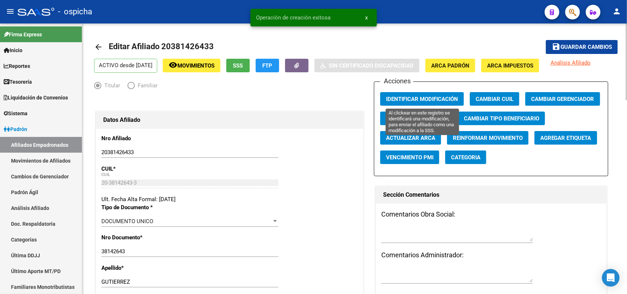
click at [413, 100] on span "Identificar Modificación" at bounding box center [422, 99] width 72 height 7
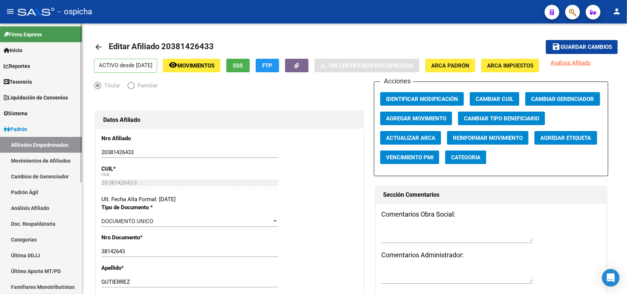
click at [50, 141] on link "Afiliados Empadronados" at bounding box center [41, 145] width 82 height 16
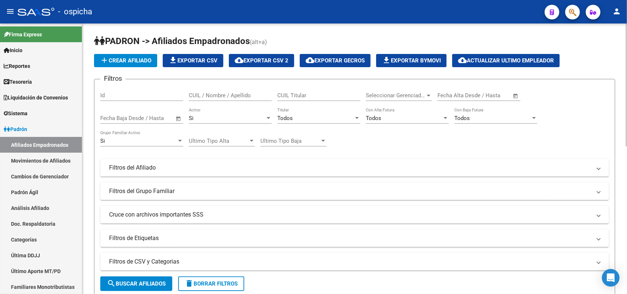
click at [215, 89] on div "CUIL / Nombre / Apellido" at bounding box center [230, 93] width 83 height 16
paste input "20289362089"
type input "20289362089"
click at [123, 283] on span "search Buscar Afiliados" at bounding box center [136, 283] width 59 height 7
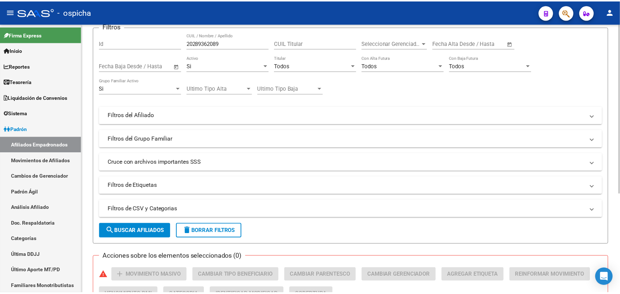
scroll to position [158, 0]
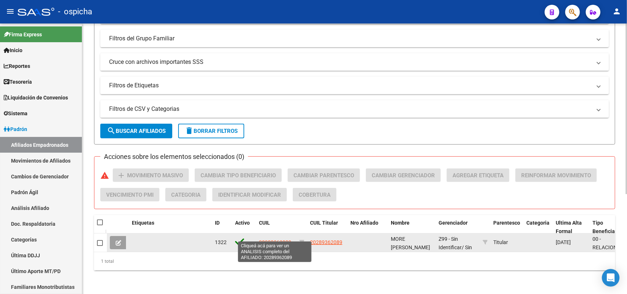
click at [272, 239] on span "20289362089" at bounding box center [275, 242] width 32 height 6
type textarea "20289362089"
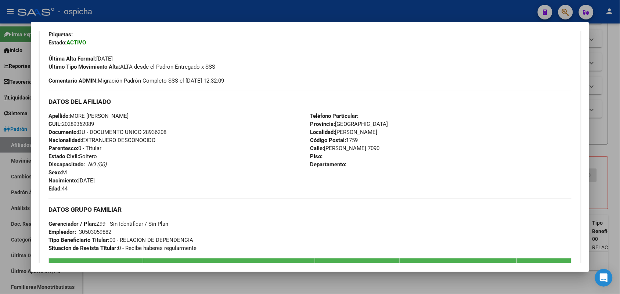
scroll to position [138, 0]
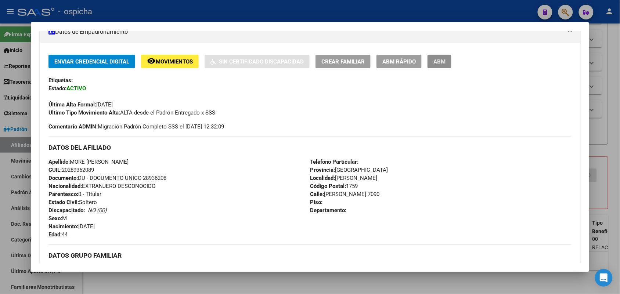
click at [436, 64] on span "ABM" at bounding box center [439, 61] width 12 height 7
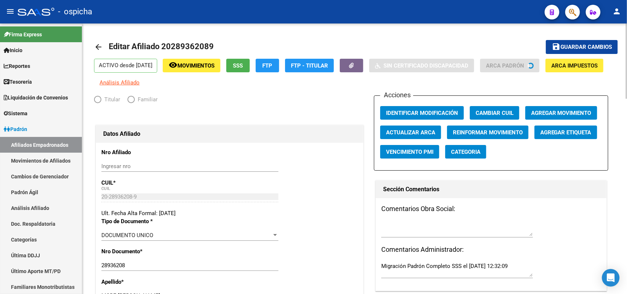
radio input "true"
type input "30-50305988-2"
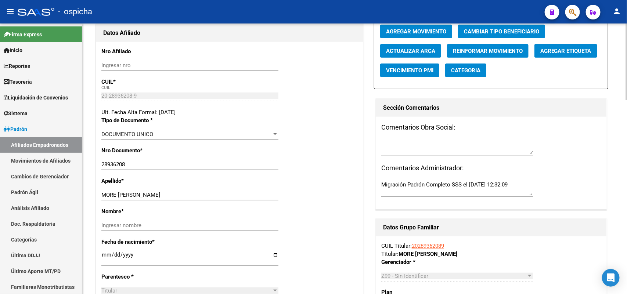
scroll to position [138, 0]
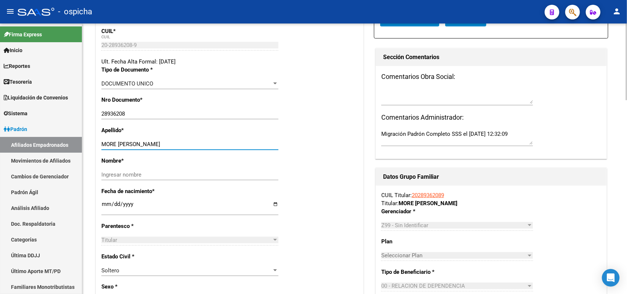
drag, startPoint x: 166, startPoint y: 145, endPoint x: 120, endPoint y: 143, distance: 45.9
click at [120, 143] on input "MORE [PERSON_NAME]" at bounding box center [189, 144] width 177 height 7
type input "MORE"
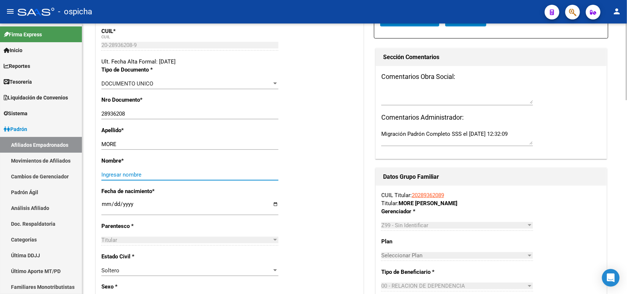
click at [104, 175] on input "Ingresar nombre" at bounding box center [189, 174] width 177 height 7
paste input "[PERSON_NAME]"
type input "[PERSON_NAME]"
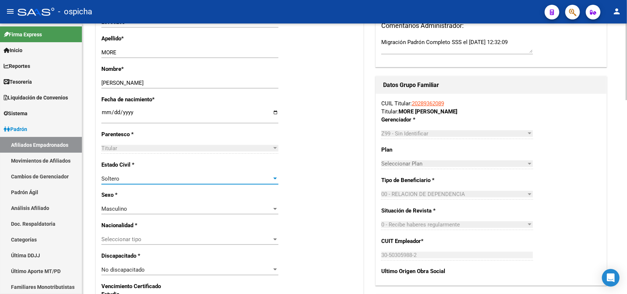
click at [126, 179] on div "Soltero" at bounding box center [186, 178] width 170 height 7
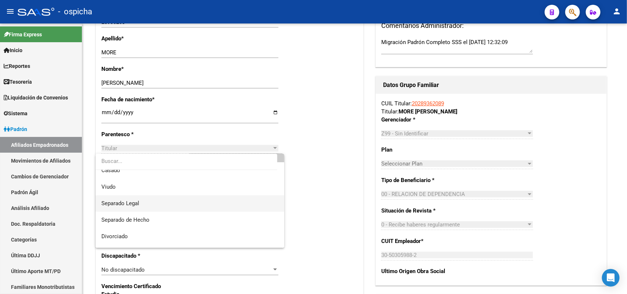
scroll to position [38, 0]
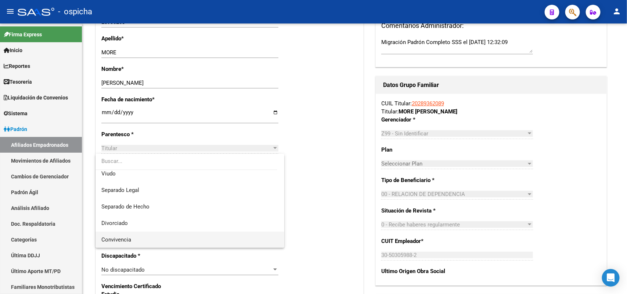
click at [141, 235] on span "Convivencia" at bounding box center [189, 240] width 177 height 17
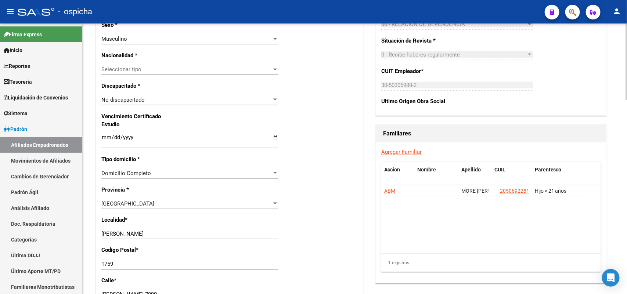
scroll to position [459, 0]
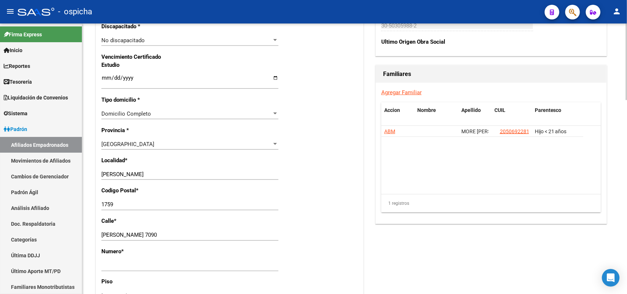
click at [125, 265] on input "Ingresar nro" at bounding box center [189, 265] width 177 height 7
click at [136, 265] on input "7090" at bounding box center [189, 265] width 177 height 7
type input "7090"
drag, startPoint x: 171, startPoint y: 232, endPoint x: 138, endPoint y: 233, distance: 33.4
click at [138, 233] on input "[PERSON_NAME] 7090" at bounding box center [189, 235] width 177 height 7
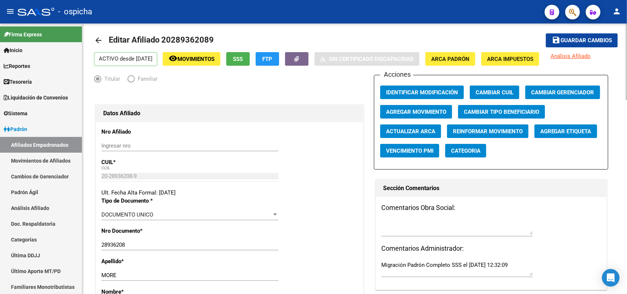
scroll to position [0, 0]
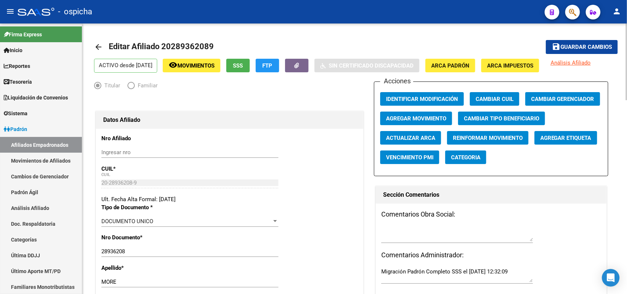
type input "[PERSON_NAME]"
click at [572, 50] on span "Guardar cambios" at bounding box center [585, 47] width 51 height 7
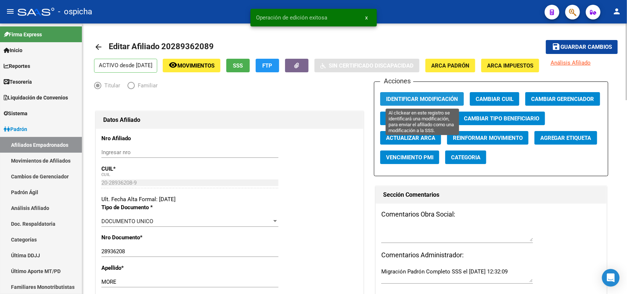
click at [411, 98] on span "Identificar Modificación" at bounding box center [422, 99] width 72 height 7
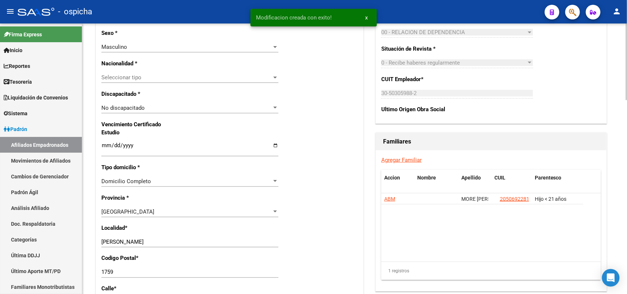
scroll to position [413, 0]
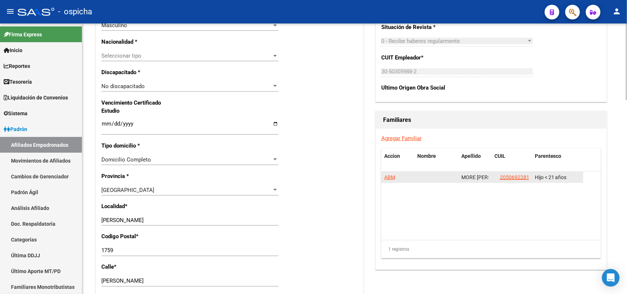
click at [391, 177] on span "ABM" at bounding box center [389, 177] width 11 height 6
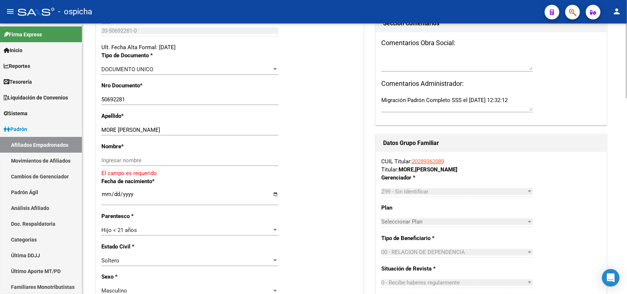
scroll to position [224, 0]
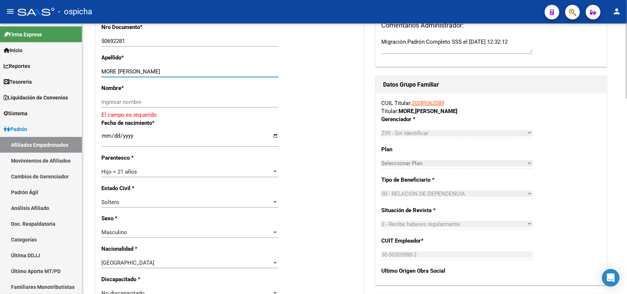
drag, startPoint x: 167, startPoint y: 69, endPoint x: 117, endPoint y: 72, distance: 50.4
click at [117, 72] on input "MORE [PERSON_NAME]" at bounding box center [189, 71] width 177 height 7
type input "MORE"
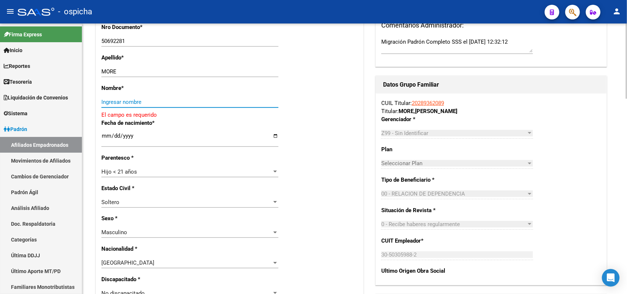
click at [118, 105] on input "Ingresar nombre" at bounding box center [189, 102] width 177 height 7
paste input "[PERSON_NAME]"
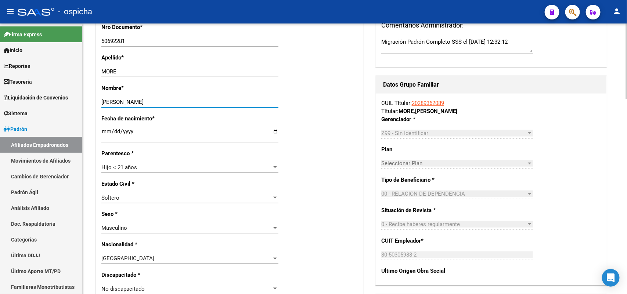
click at [104, 101] on input "[PERSON_NAME]" at bounding box center [189, 102] width 177 height 7
click at [174, 97] on div "Nombre * [PERSON_NAME] nombre" at bounding box center [229, 99] width 256 height 30
click at [171, 101] on input "[PERSON_NAME]" at bounding box center [189, 102] width 177 height 7
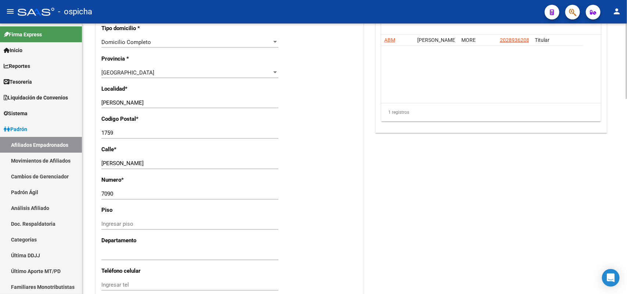
scroll to position [545, 0]
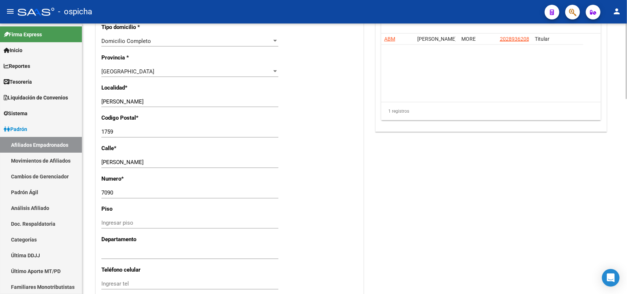
type input "[PERSON_NAME]"
click at [153, 192] on input "7090" at bounding box center [189, 193] width 177 height 7
click at [157, 159] on input "[PERSON_NAME]" at bounding box center [189, 162] width 177 height 7
drag, startPoint x: 169, startPoint y: 160, endPoint x: 136, endPoint y: 163, distance: 33.1
click at [136, 163] on input "[PERSON_NAME]" at bounding box center [189, 162] width 177 height 7
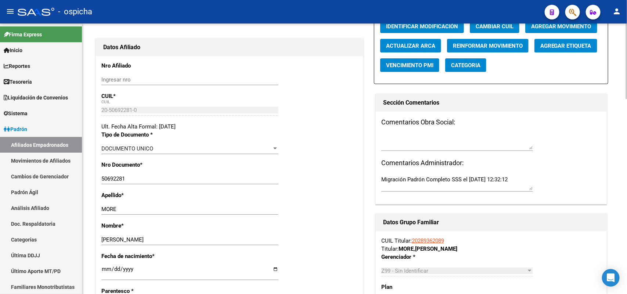
scroll to position [0, 0]
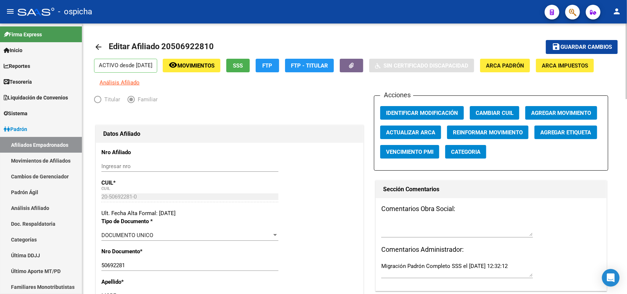
type input "[PERSON_NAME]"
click at [576, 48] on span "Guardar cambios" at bounding box center [585, 47] width 51 height 7
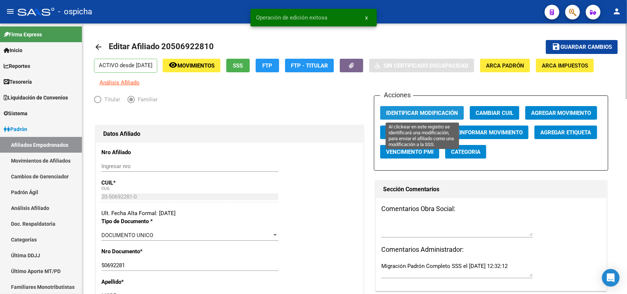
click at [416, 115] on span "Identificar Modificación" at bounding box center [422, 113] width 72 height 7
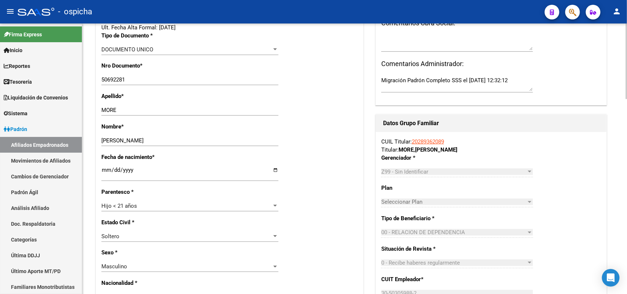
scroll to position [321, 0]
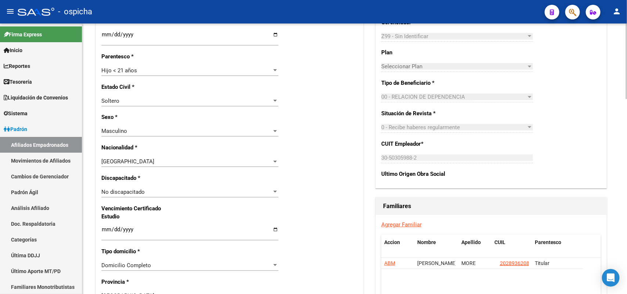
click at [416, 227] on link "Agregar Familiar" at bounding box center [401, 224] width 40 height 7
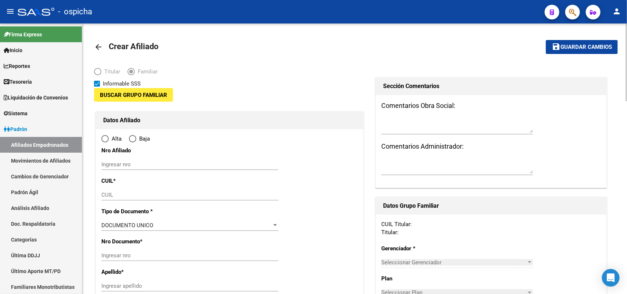
type input "30-50305988-2"
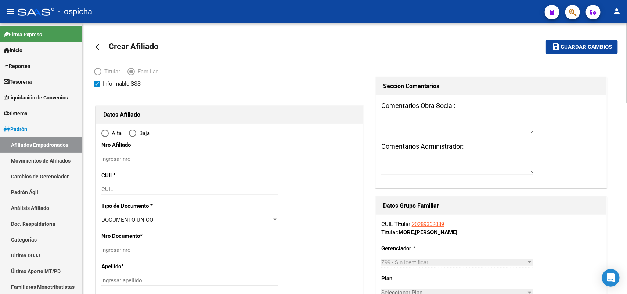
type input "[PERSON_NAME]"
type input "1759"
type input "[PERSON_NAME]"
type input "7090"
radio input "true"
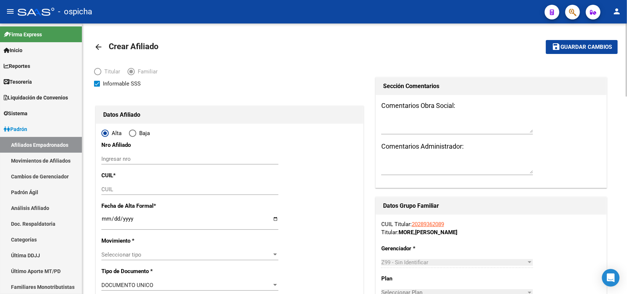
type input "30-50305988-2"
click at [112, 160] on input "Ingresar nro" at bounding box center [189, 159] width 177 height 7
click at [115, 156] on input "27324967783" at bounding box center [189, 159] width 177 height 7
type input "27324967783"
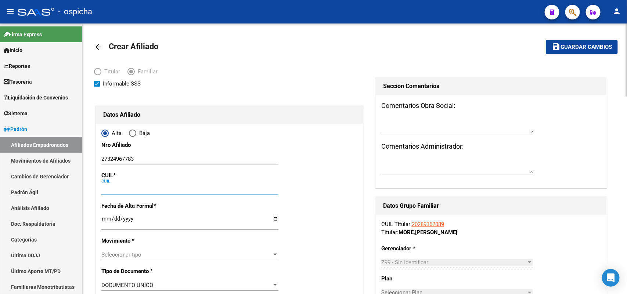
click at [111, 192] on input "CUIL" at bounding box center [189, 189] width 177 height 7
paste input "27-32496778-3"
type input "27-32496778-3"
type input "32496778"
type input "[PERSON_NAME]"
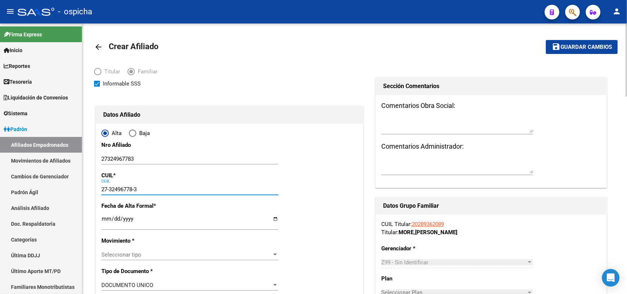
type input "[DATE]"
type input "[PERSON_NAME]"
type input "27-32496778-3"
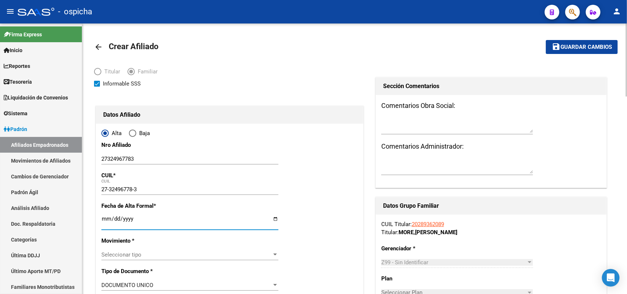
click at [102, 218] on input "Ingresar fecha" at bounding box center [189, 222] width 177 height 12
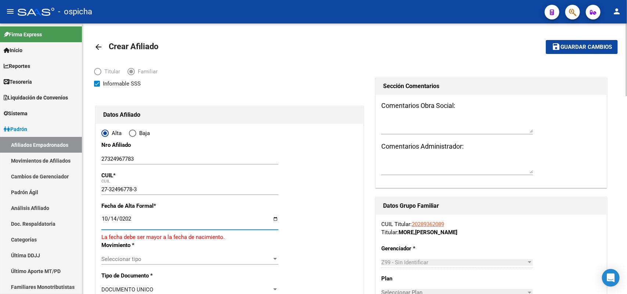
type input "[DATE]"
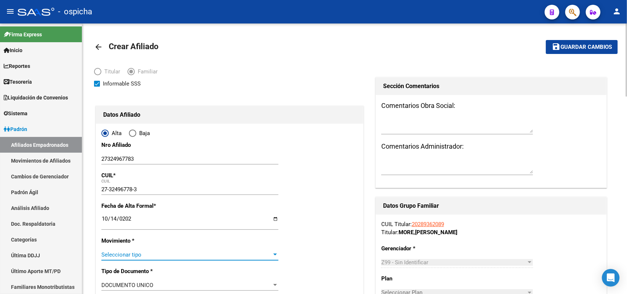
click at [127, 256] on span "Seleccionar tipo" at bounding box center [186, 254] width 170 height 7
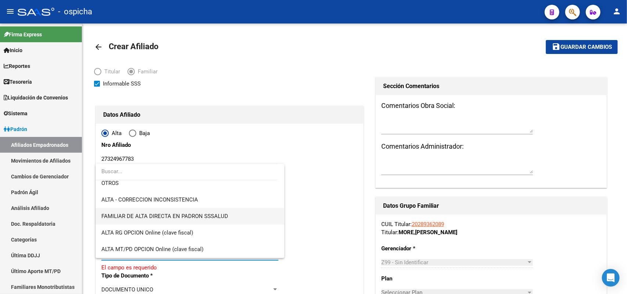
scroll to position [92, 0]
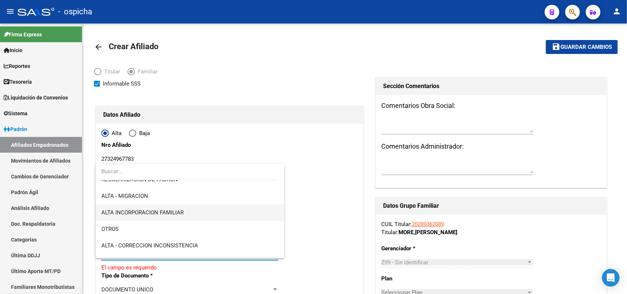
click at [184, 215] on span "ALTA INCORPORACION FAMILIAR" at bounding box center [189, 212] width 177 height 17
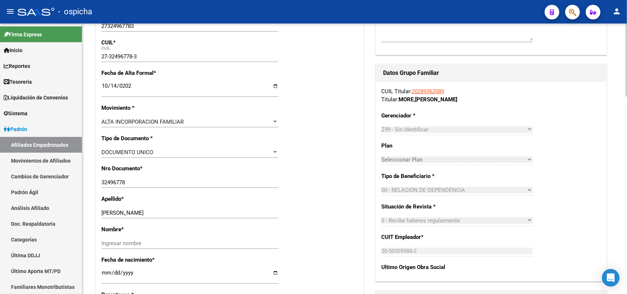
scroll to position [184, 0]
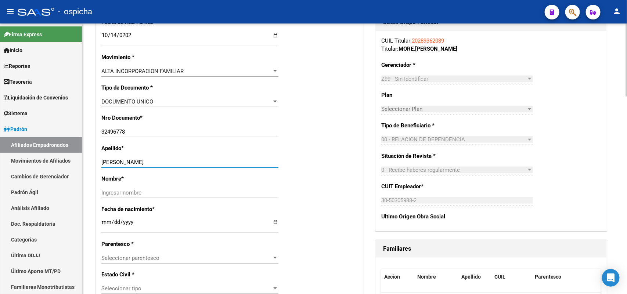
drag, startPoint x: 177, startPoint y: 163, endPoint x: 122, endPoint y: 162, distance: 55.8
click at [122, 162] on input "[PERSON_NAME]" at bounding box center [189, 162] width 177 height 7
type input "[PERSON_NAME]"
click at [105, 192] on input "Ingresar nombre" at bounding box center [189, 192] width 177 height 7
paste input "[PERSON_NAME]"
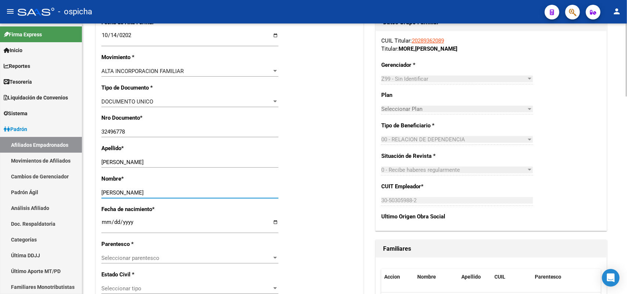
type input "[PERSON_NAME]"
click at [140, 164] on input "[PERSON_NAME]" at bounding box center [189, 162] width 177 height 7
type input "[PERSON_NAME]"
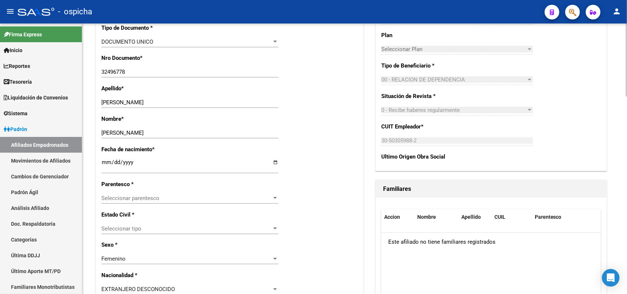
scroll to position [321, 0]
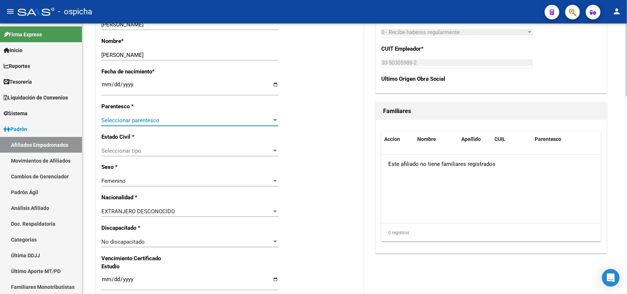
click at [116, 119] on span "Seleccionar parentesco" at bounding box center [186, 120] width 170 height 7
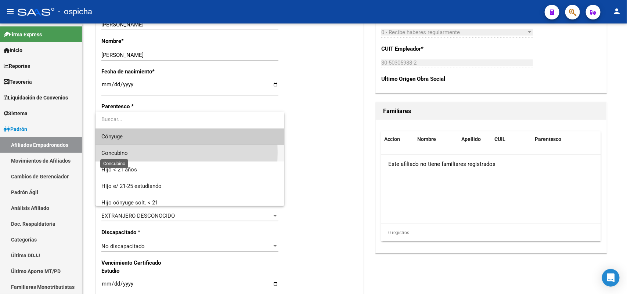
click at [124, 152] on span "Concubino" at bounding box center [114, 153] width 26 height 7
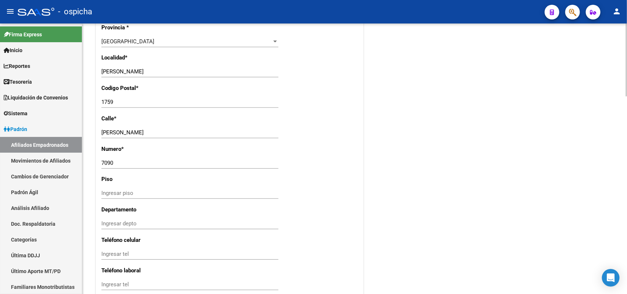
scroll to position [642, 0]
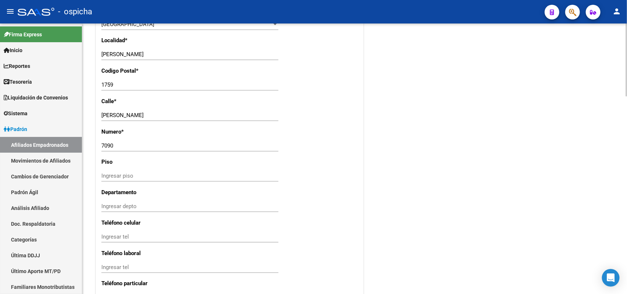
click at [147, 141] on div "7090 Ingresar nro" at bounding box center [189, 146] width 177 height 11
click at [192, 117] on input "[PERSON_NAME]" at bounding box center [189, 115] width 177 height 7
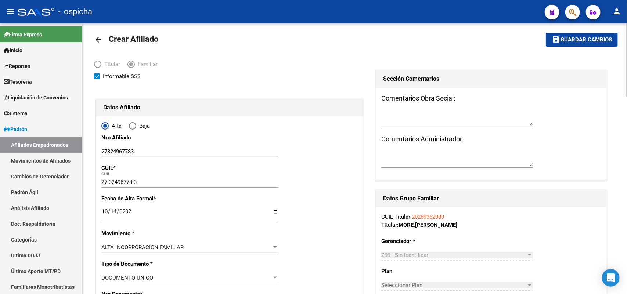
scroll to position [0, 0]
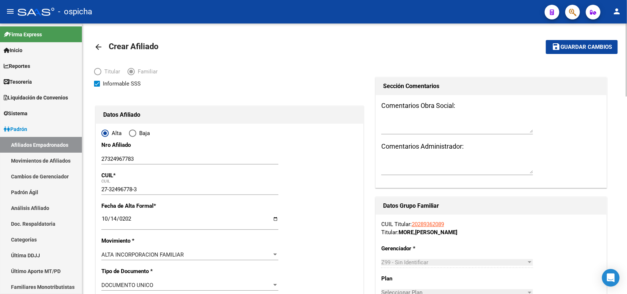
click at [592, 50] on button "save Guardar cambios" at bounding box center [581, 47] width 72 height 14
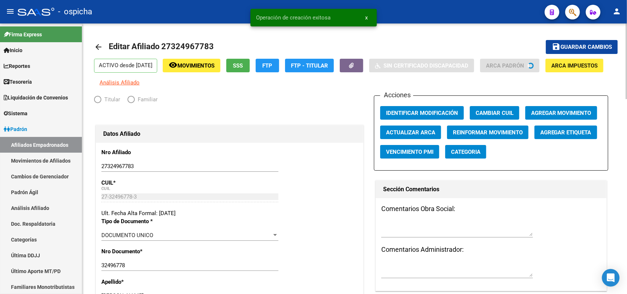
radio input "true"
type input "30-50305988-2"
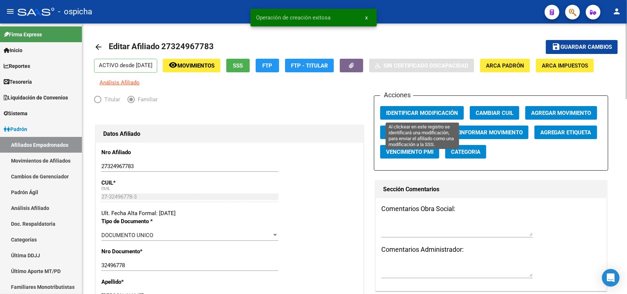
click at [425, 113] on span "Identificar Modificación" at bounding box center [422, 113] width 72 height 7
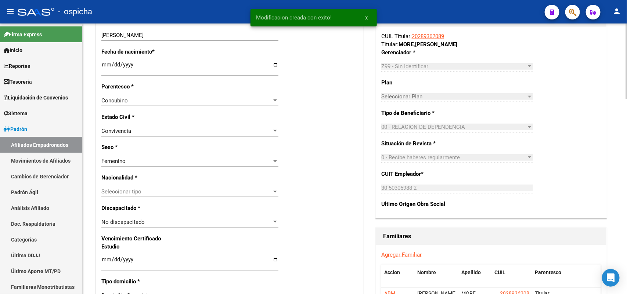
scroll to position [413, 0]
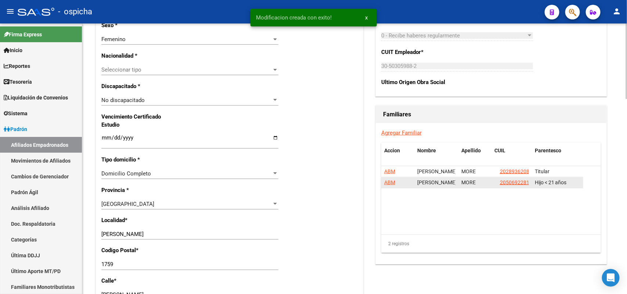
click at [389, 181] on span "ABM" at bounding box center [389, 183] width 11 height 6
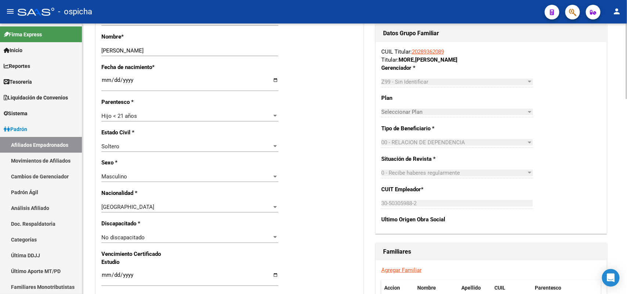
scroll to position [229, 0]
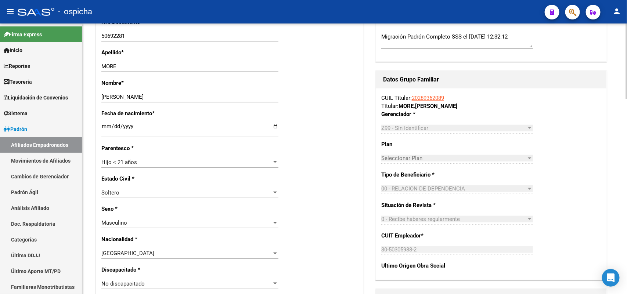
click at [600, 138] on div "CUIL Titular: 20289362089 Titular: MORE , [PERSON_NAME] * Z99 - Sin Identificar…" at bounding box center [491, 184] width 231 height 192
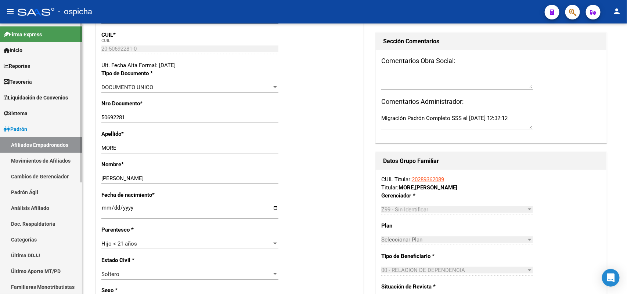
scroll to position [138, 0]
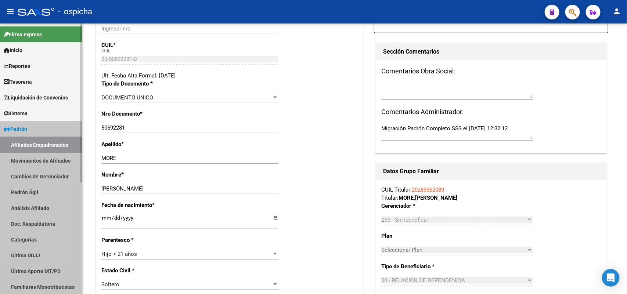
click at [46, 140] on link "Afiliados Empadronados" at bounding box center [41, 145] width 82 height 16
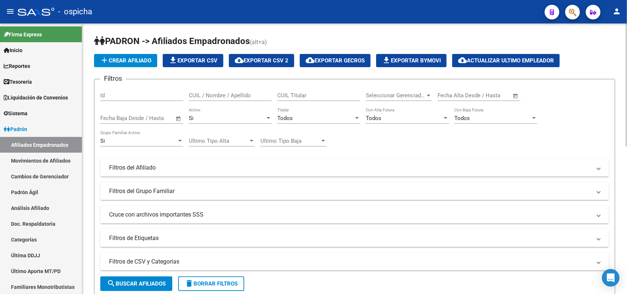
click at [215, 92] on input "CUIL / Nombre / Apellido" at bounding box center [230, 95] width 83 height 7
type input "20382284500"
click at [144, 283] on span "search Buscar Afiliados" at bounding box center [136, 283] width 59 height 7
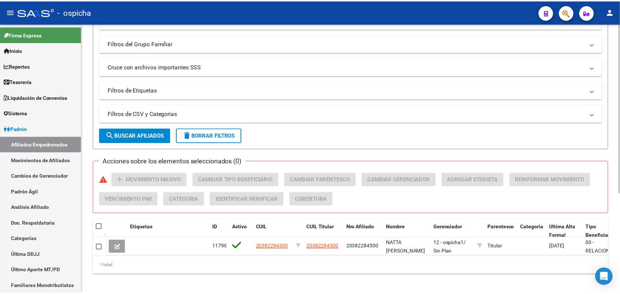
scroll to position [158, 0]
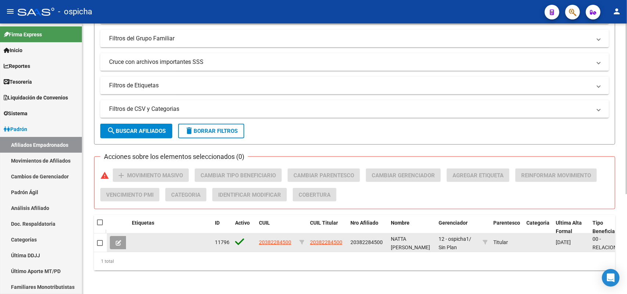
click at [275, 233] on datatable-body-cell "20382284500" at bounding box center [276, 242] width 40 height 18
click at [274, 239] on span "20382284500" at bounding box center [275, 242] width 32 height 6
type textarea "20382284500"
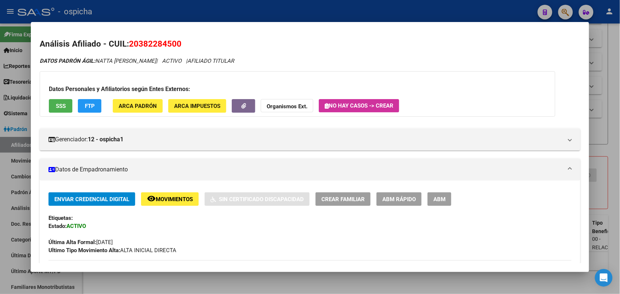
drag, startPoint x: 180, startPoint y: 44, endPoint x: 127, endPoint y: 42, distance: 52.5
click at [127, 42] on h2 "Análisis Afiliado - CUIL: 20382284500" at bounding box center [310, 44] width 540 height 12
copy span "20382284500"
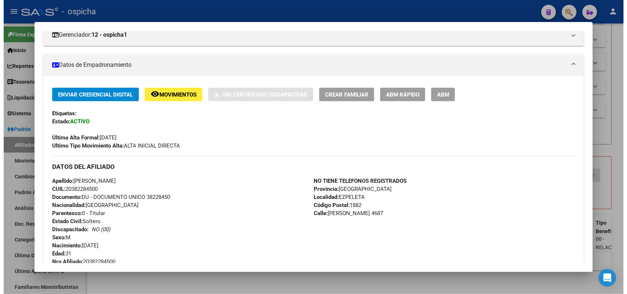
scroll to position [90, 0]
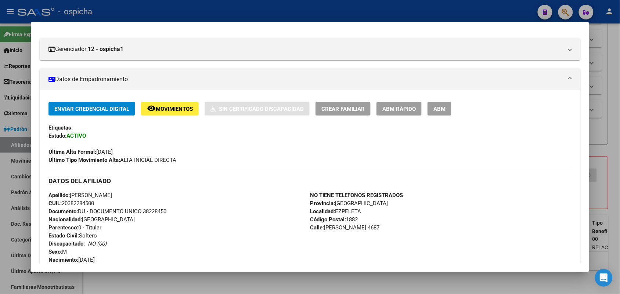
click at [432, 113] on button "ABM" at bounding box center [439, 109] width 24 height 14
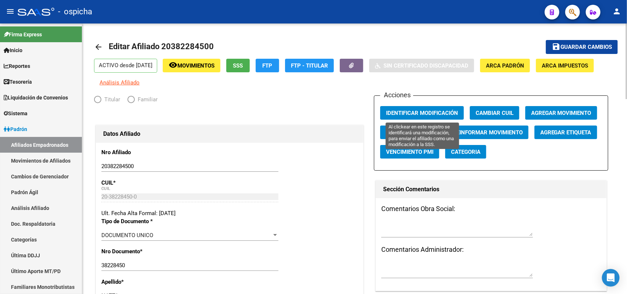
radio input "true"
type input "30-57787365-4"
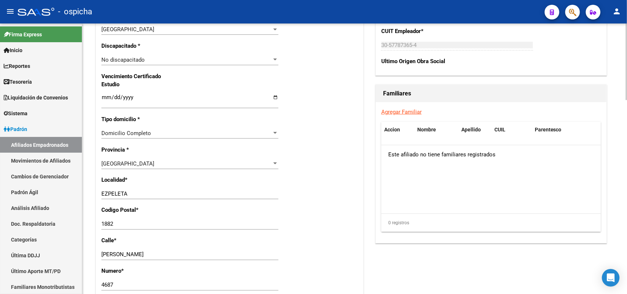
scroll to position [459, 0]
